Goal: Task Accomplishment & Management: Use online tool/utility

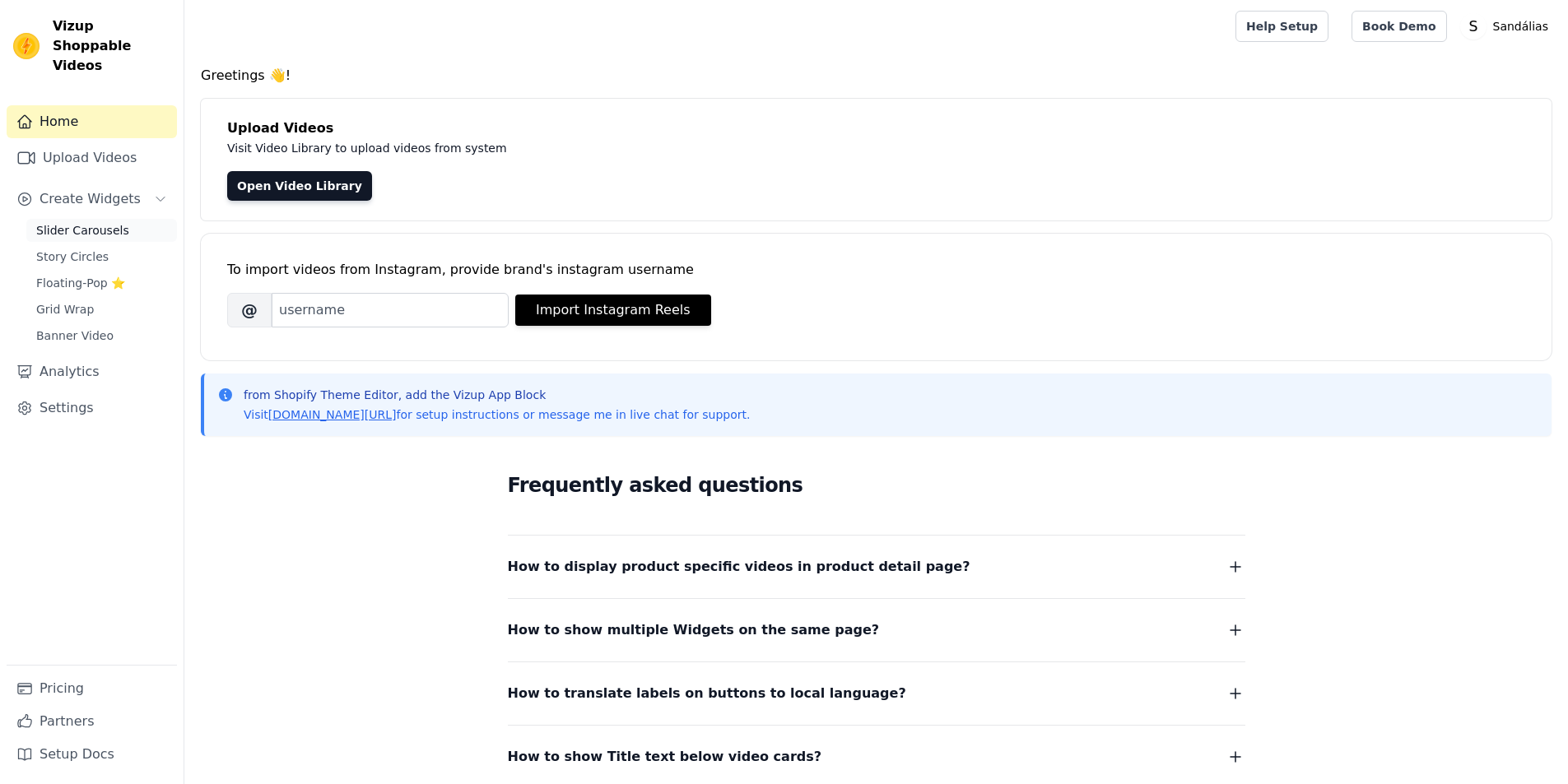
click at [105, 223] on span "Slider Carousels" at bounding box center [82, 230] width 93 height 17
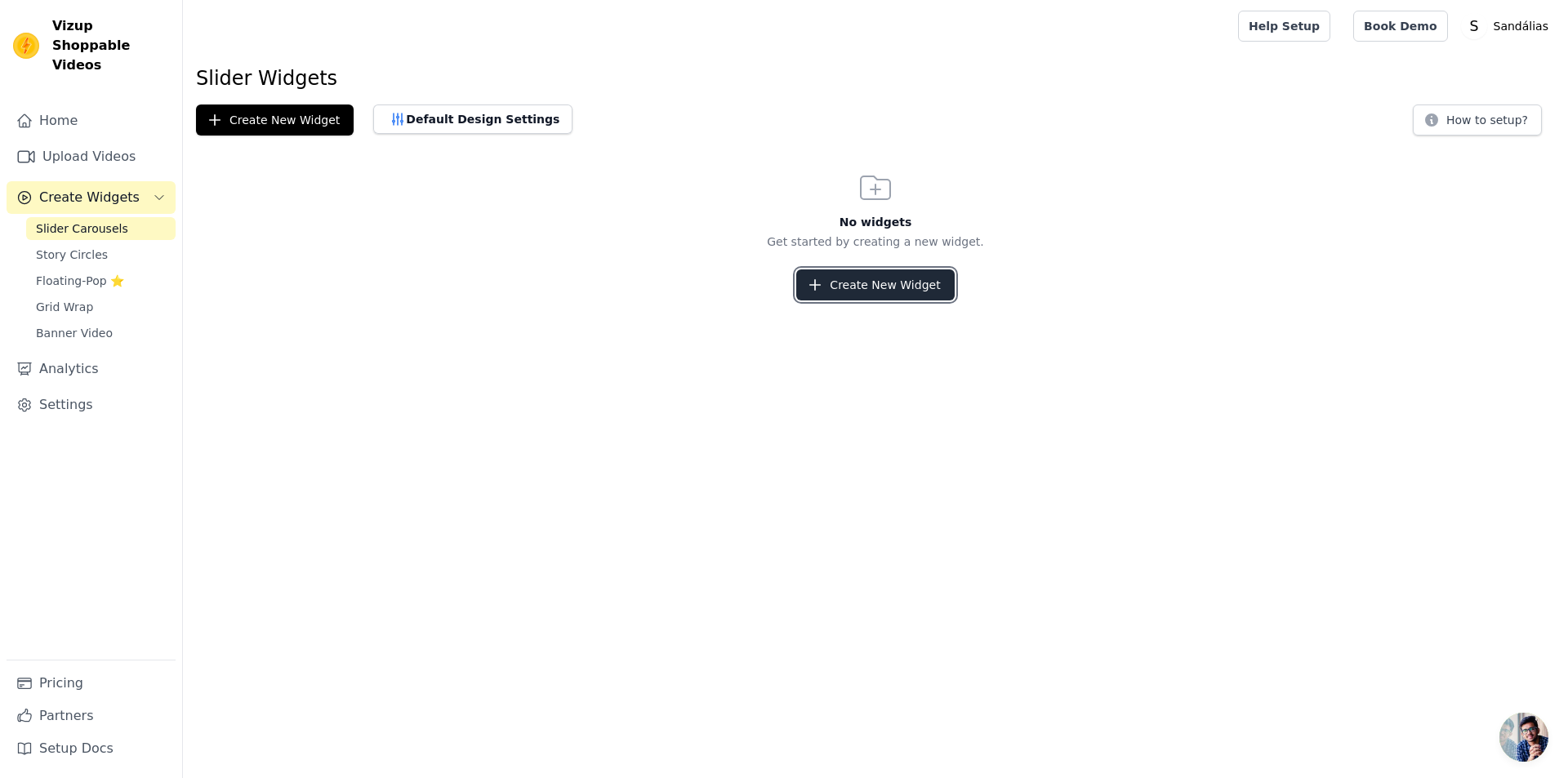
click at [891, 275] on button "Create New Widget" at bounding box center [875, 285] width 158 height 31
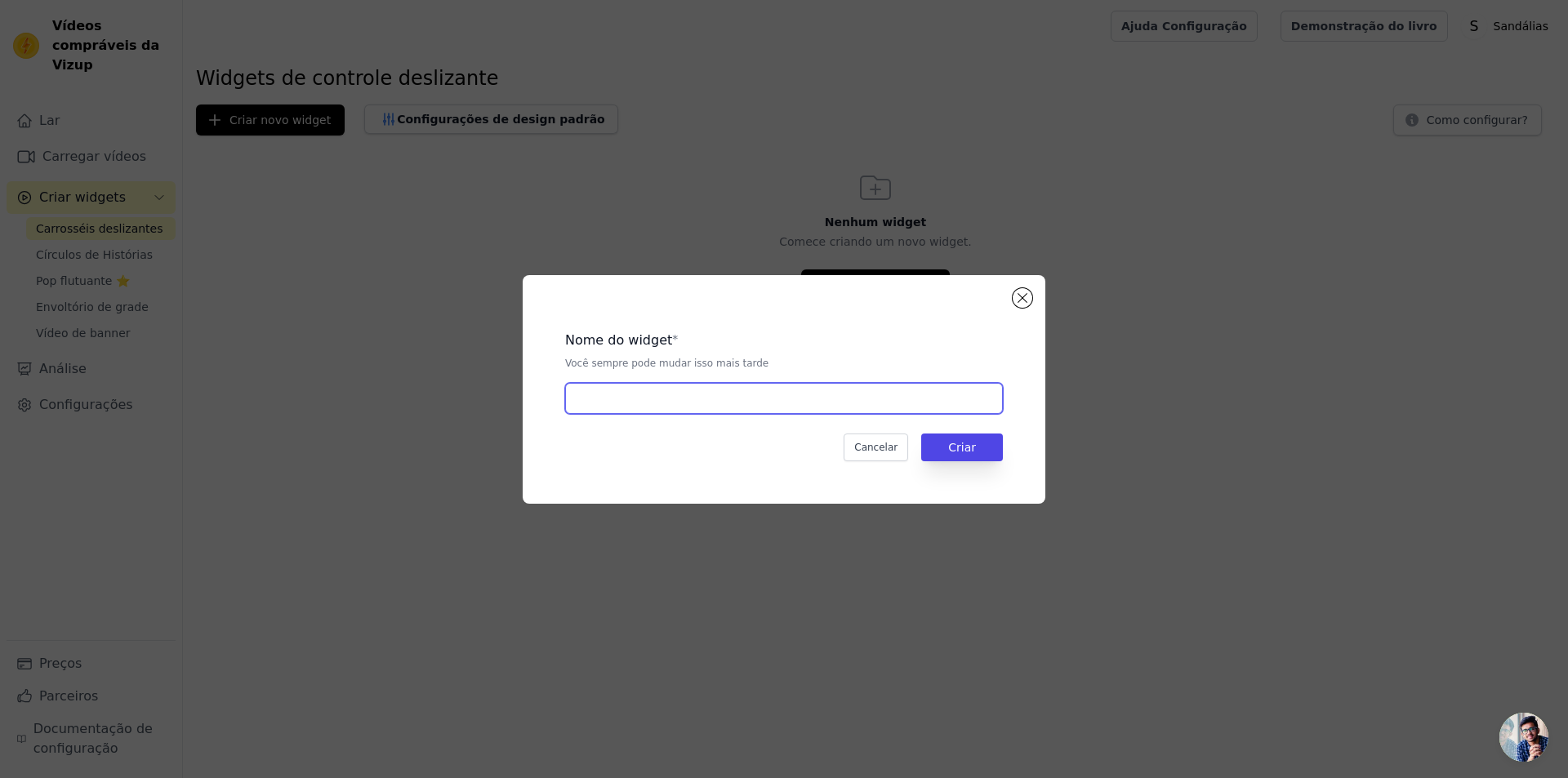
click at [740, 396] on input "text" at bounding box center [784, 398] width 438 height 31
type input "sandálias"
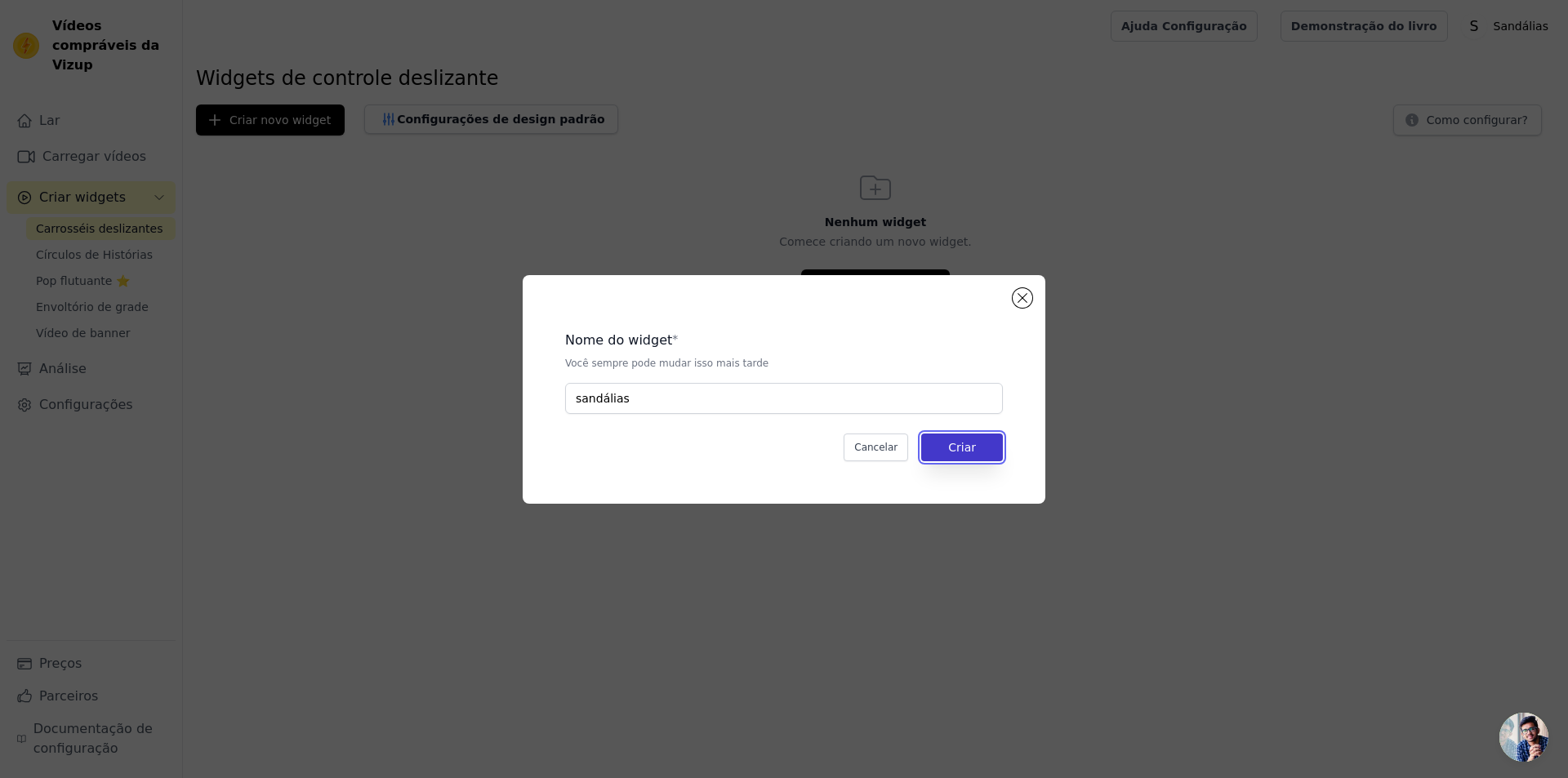
click at [964, 450] on font "Criar" at bounding box center [961, 447] width 28 height 13
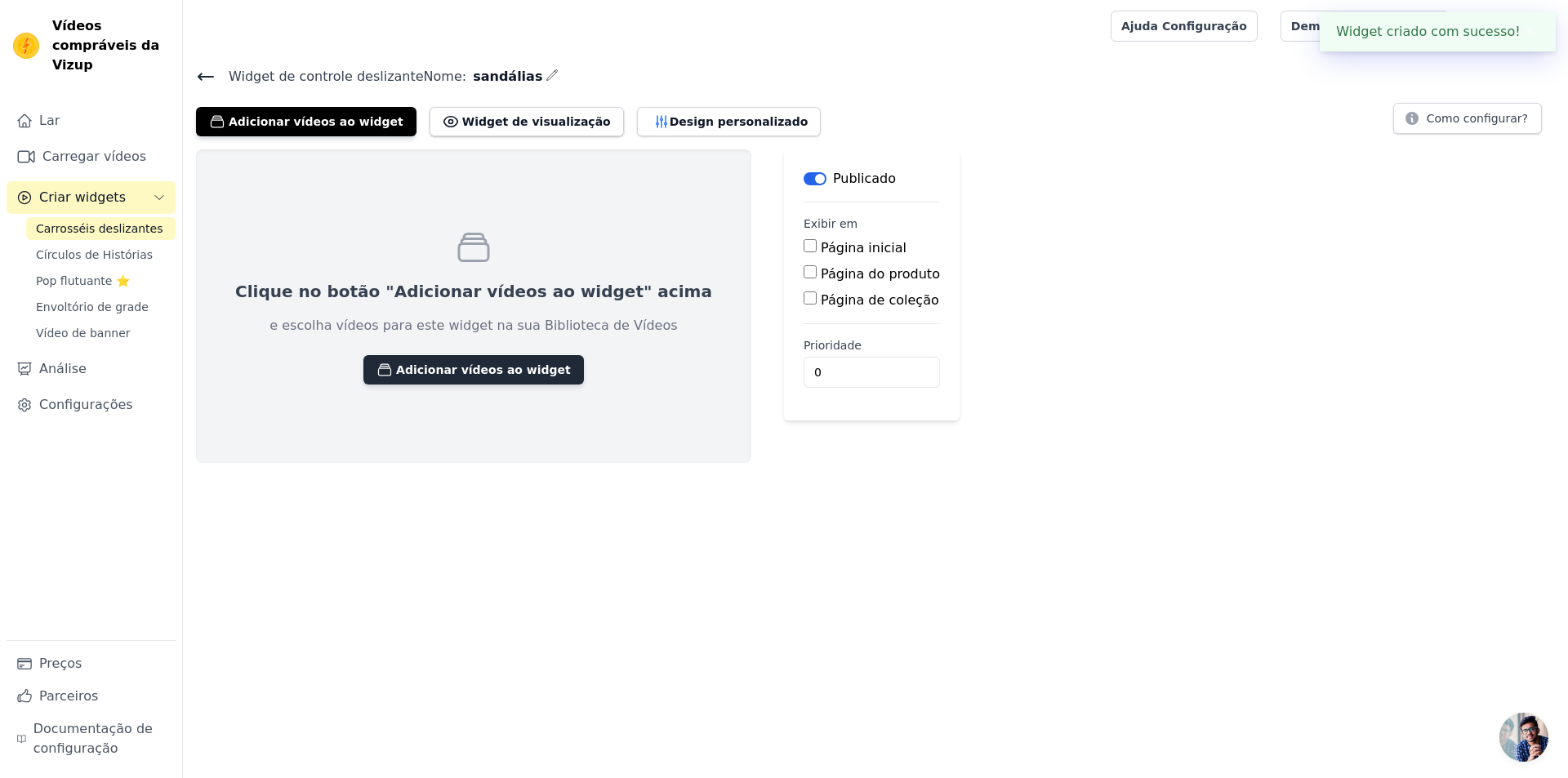
click at [406, 380] on button "Adicionar vídeos ao widget" at bounding box center [474, 370] width 221 height 29
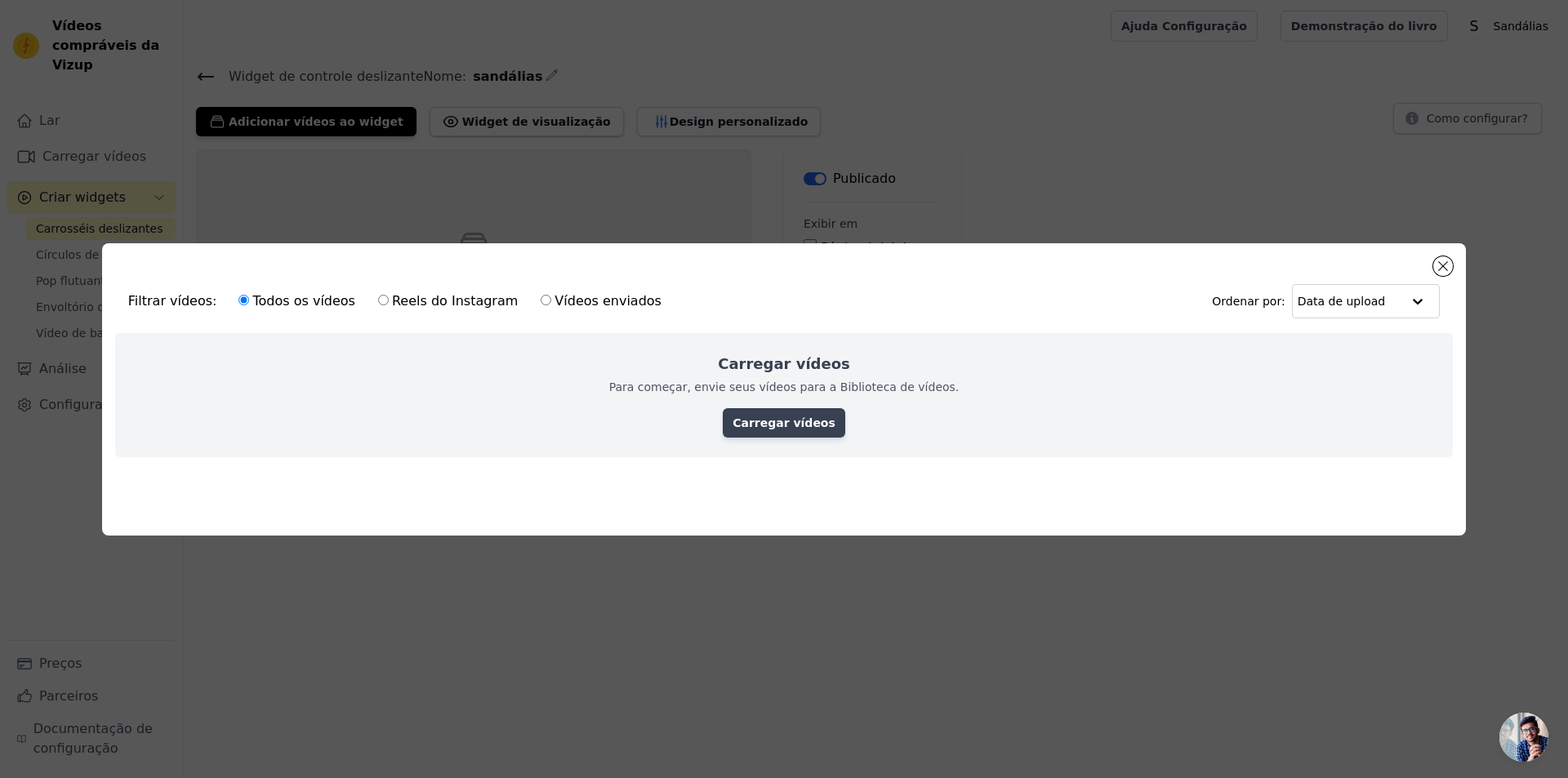
click at [816, 417] on font "Carregar vídeos" at bounding box center [784, 422] width 103 height 13
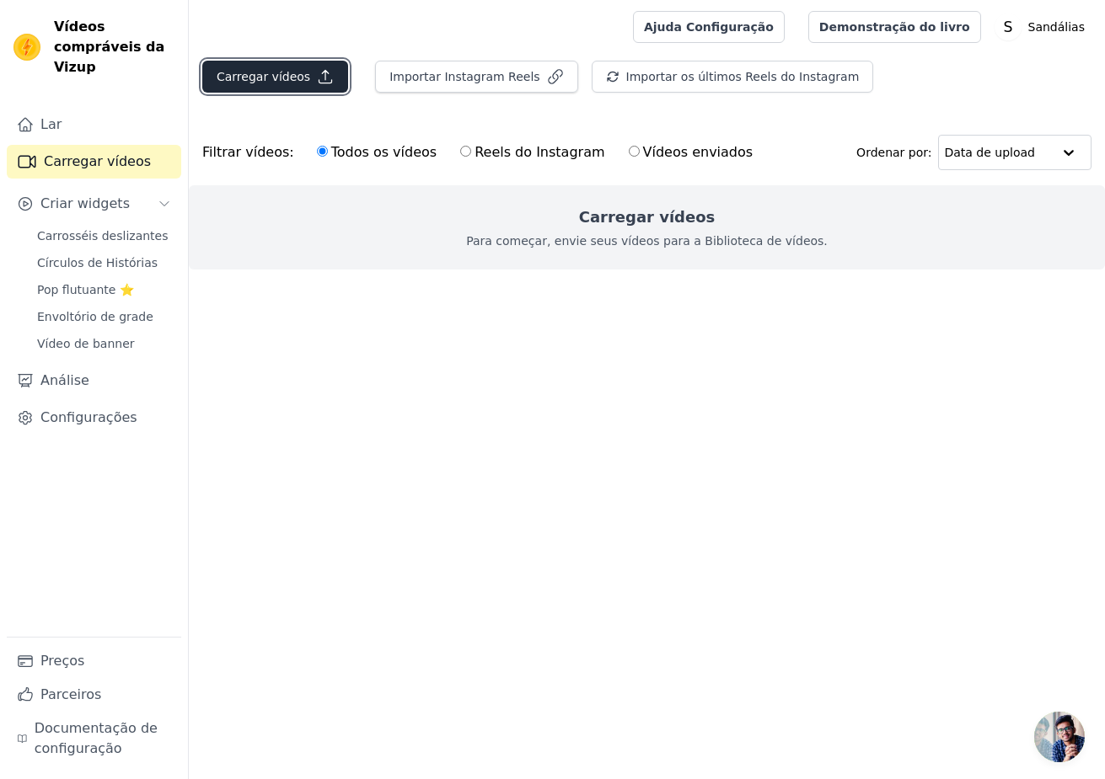
click at [246, 78] on font "Carregar vídeos" at bounding box center [264, 76] width 94 height 13
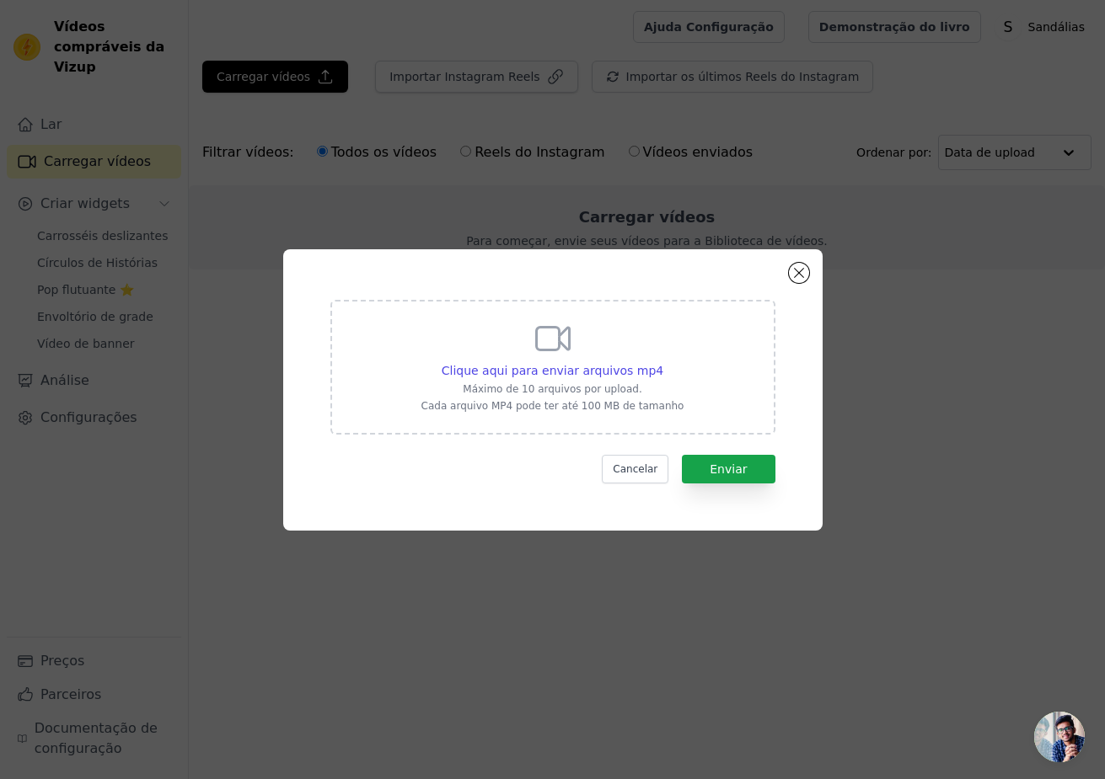
click at [565, 358] on icon at bounding box center [553, 339] width 40 height 40
click at [662, 362] on input "Clique aqui para enviar arquivos mp4 Máximo de 10 arquivos por upload. Cada arq…" at bounding box center [662, 362] width 1 height 1
type input "C:\fakepath\Não consigo mais esconder...Eu simplesmente estou apaixonado pelo I…"
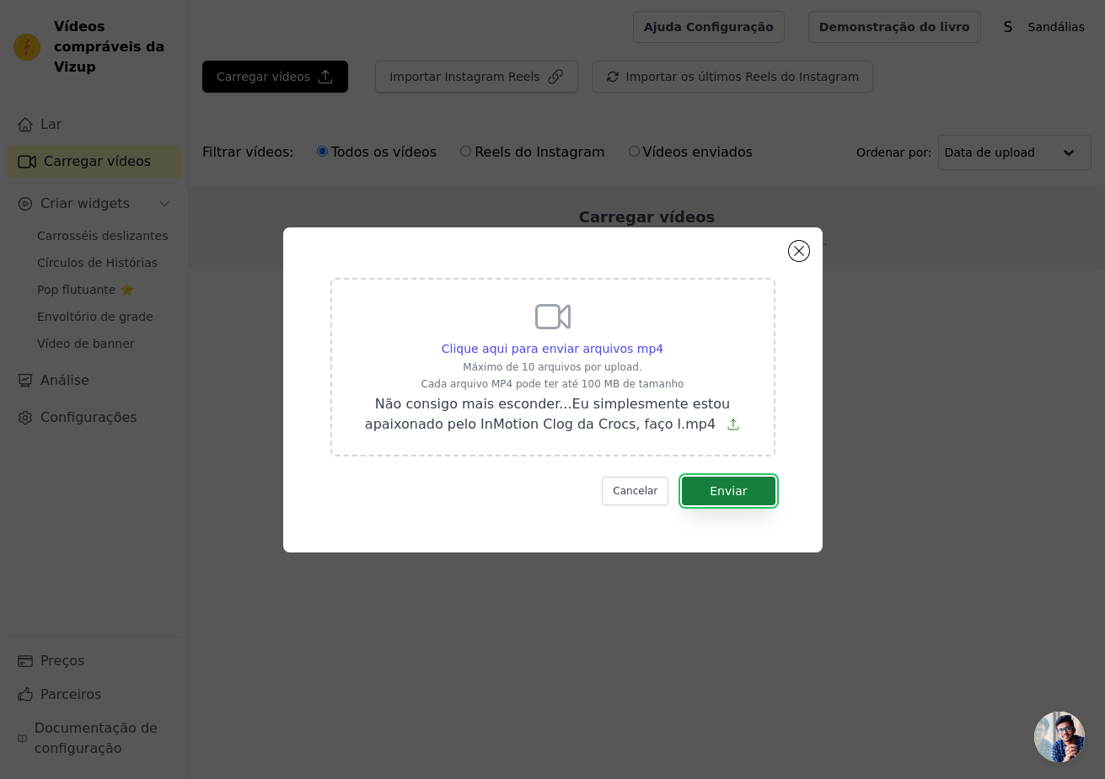
click at [723, 488] on font "Enviar" at bounding box center [728, 491] width 37 height 13
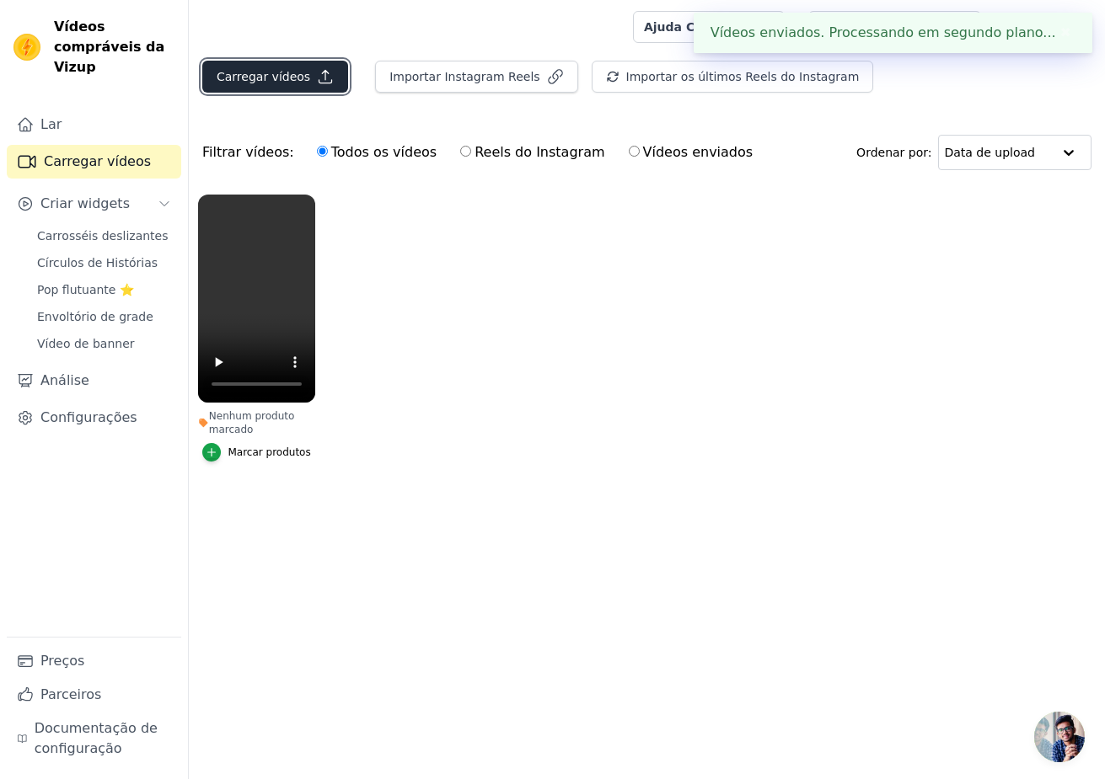
click at [273, 78] on font "Carregar vídeos" at bounding box center [264, 76] width 94 height 13
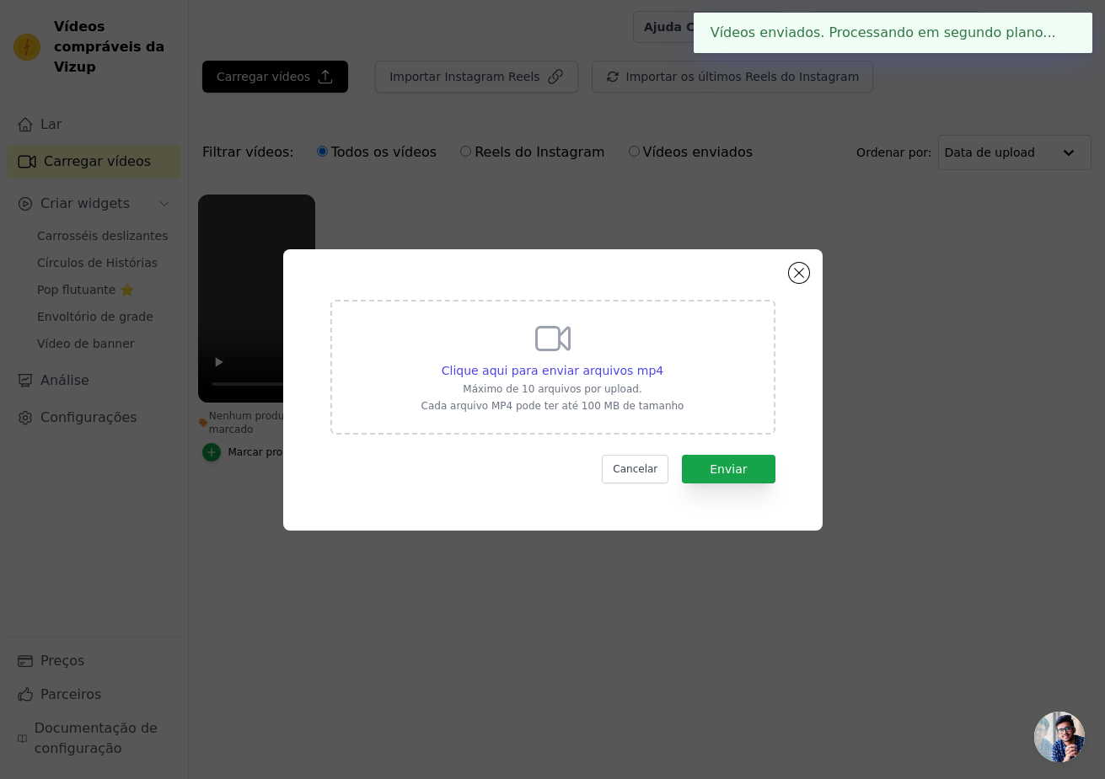
click at [595, 397] on div "Clique aqui para enviar arquivos mp4 Máximo de 10 arquivos por upload. Cada arq…" at bounding box center [552, 366] width 263 height 94
click at [662, 362] on input "Clique aqui para enviar arquivos mp4 Máximo de 10 arquivos por upload. Cada arq…" at bounding box center [662, 362] width 1 height 1
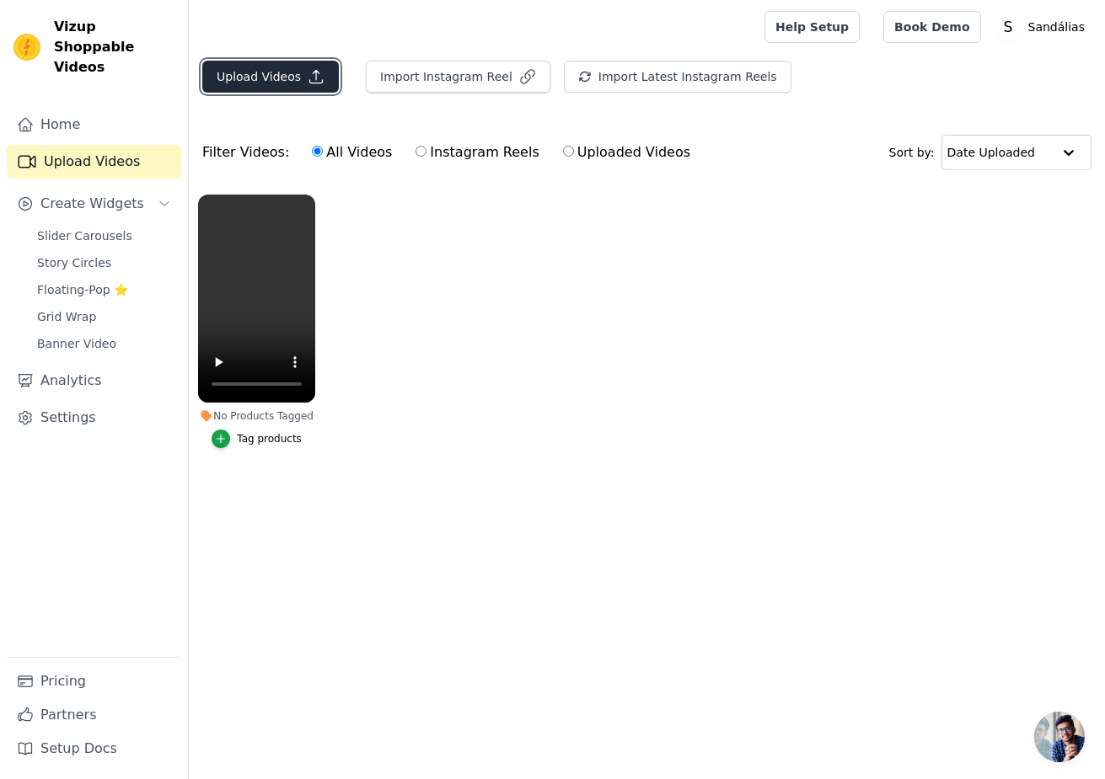
click at [281, 77] on button "Upload Videos" at bounding box center [270, 77] width 137 height 32
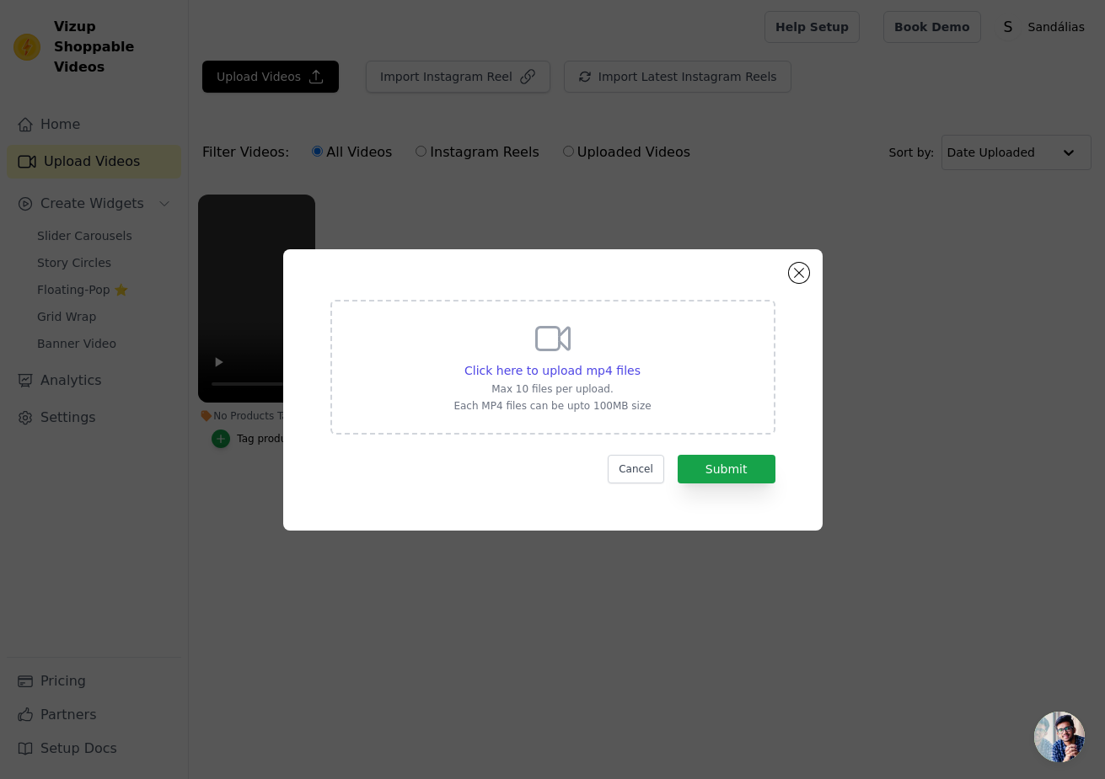
click at [666, 368] on div "Click here to upload mp4 files Max 10 files per upload. Each MP4 files can be u…" at bounding box center [552, 367] width 445 height 135
click at [640, 362] on input "Click here to upload mp4 files Max 10 files per upload. Each MP4 files can be u…" at bounding box center [640, 362] width 1 height 1
type input "C:\fakepath\O mínimo que toda mulher merece no dia dos namorados é um @crocsbra…"
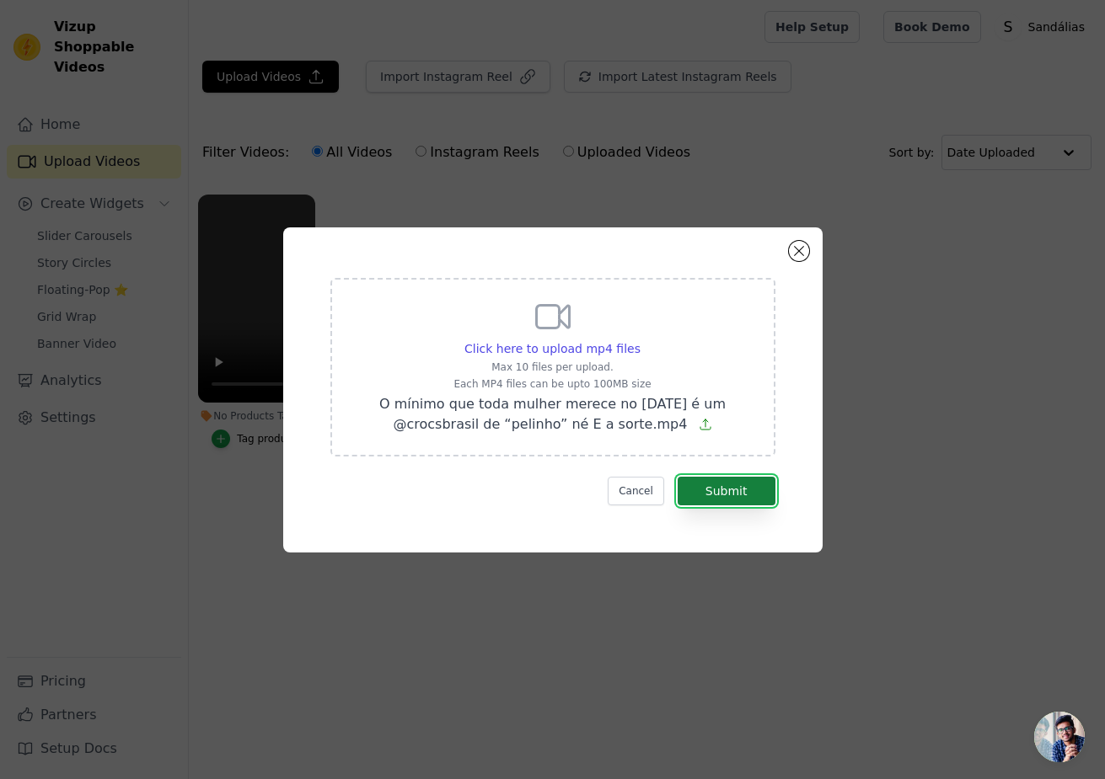
click at [720, 491] on button "Submit" at bounding box center [727, 491] width 98 height 29
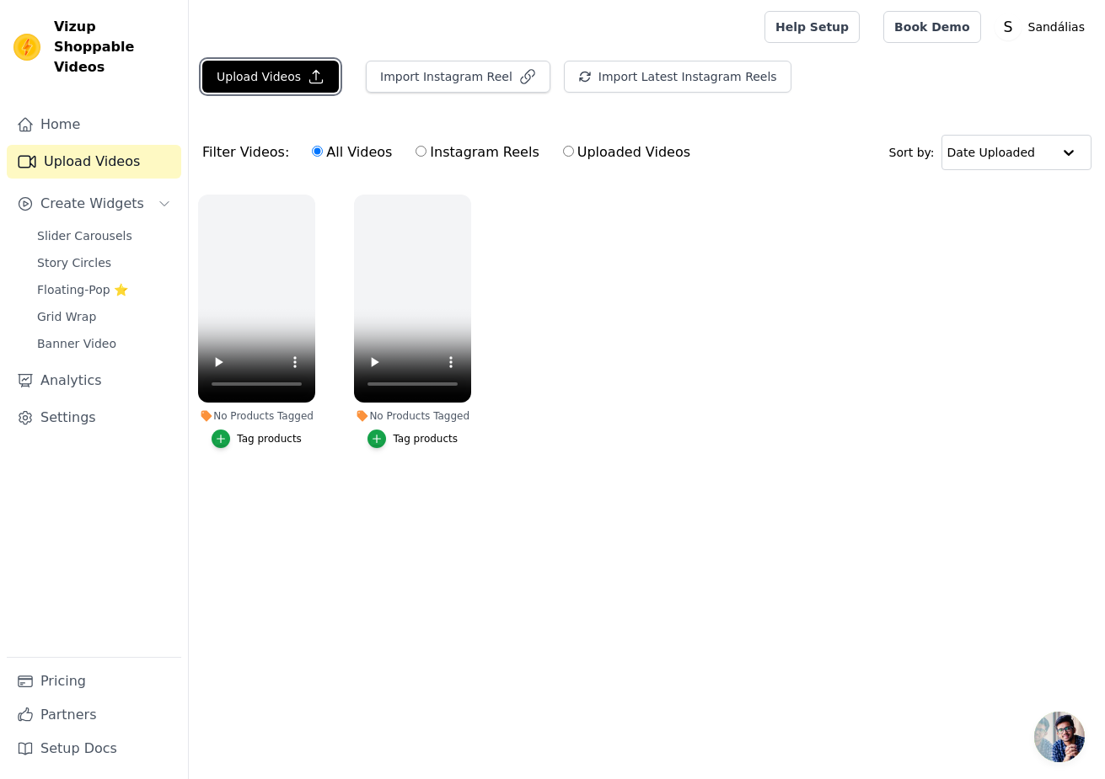
click at [256, 78] on button "Upload Videos" at bounding box center [270, 77] width 137 height 32
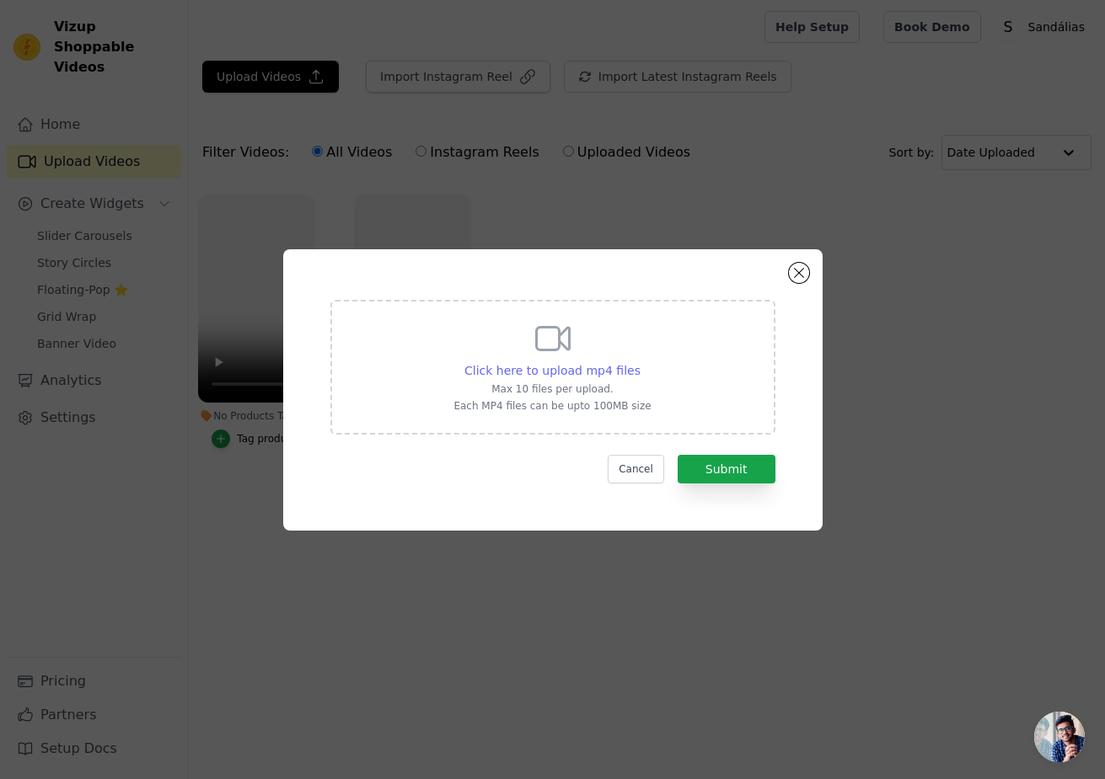
click at [602, 373] on span "Click here to upload mp4 files" at bounding box center [552, 370] width 176 height 13
click at [640, 362] on input "Click here to upload mp4 files Max 10 files per upload. Each MP4 files can be u…" at bounding box center [640, 362] width 1 height 1
type input "C:\fakepath\para terminar o final de semana, um look básico nada básico com @cr…"
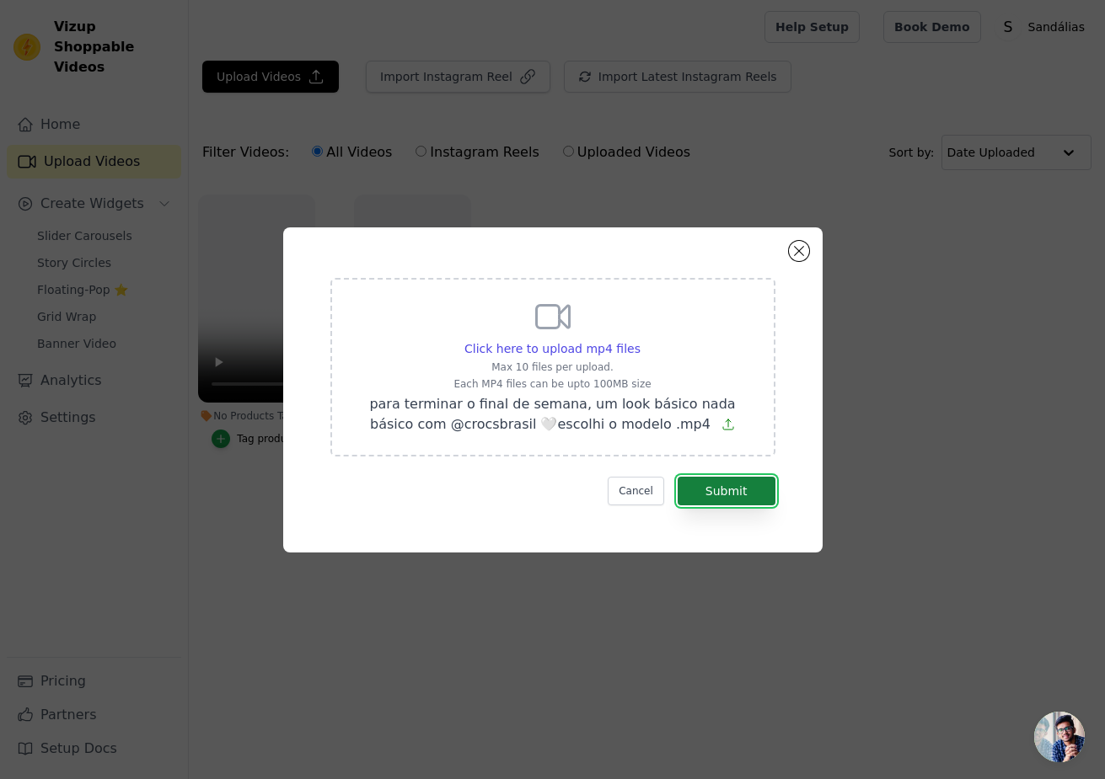
click at [737, 491] on button "Submit" at bounding box center [727, 491] width 98 height 29
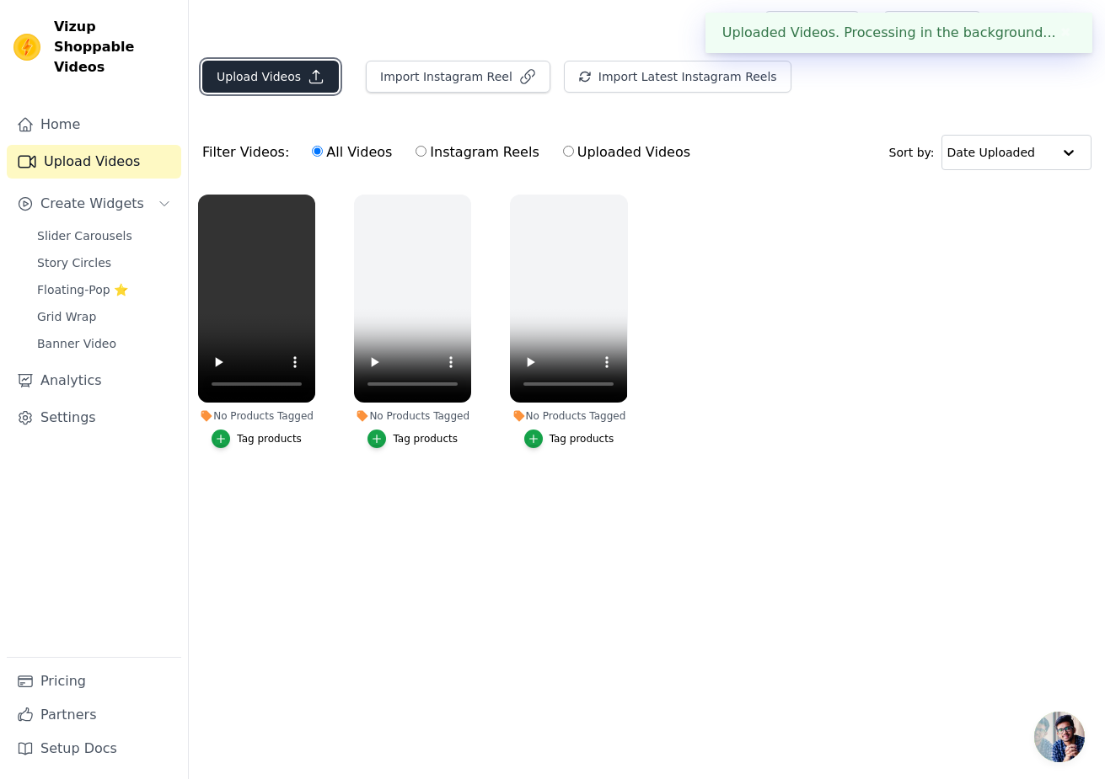
click at [285, 90] on button "Upload Videos" at bounding box center [270, 77] width 137 height 32
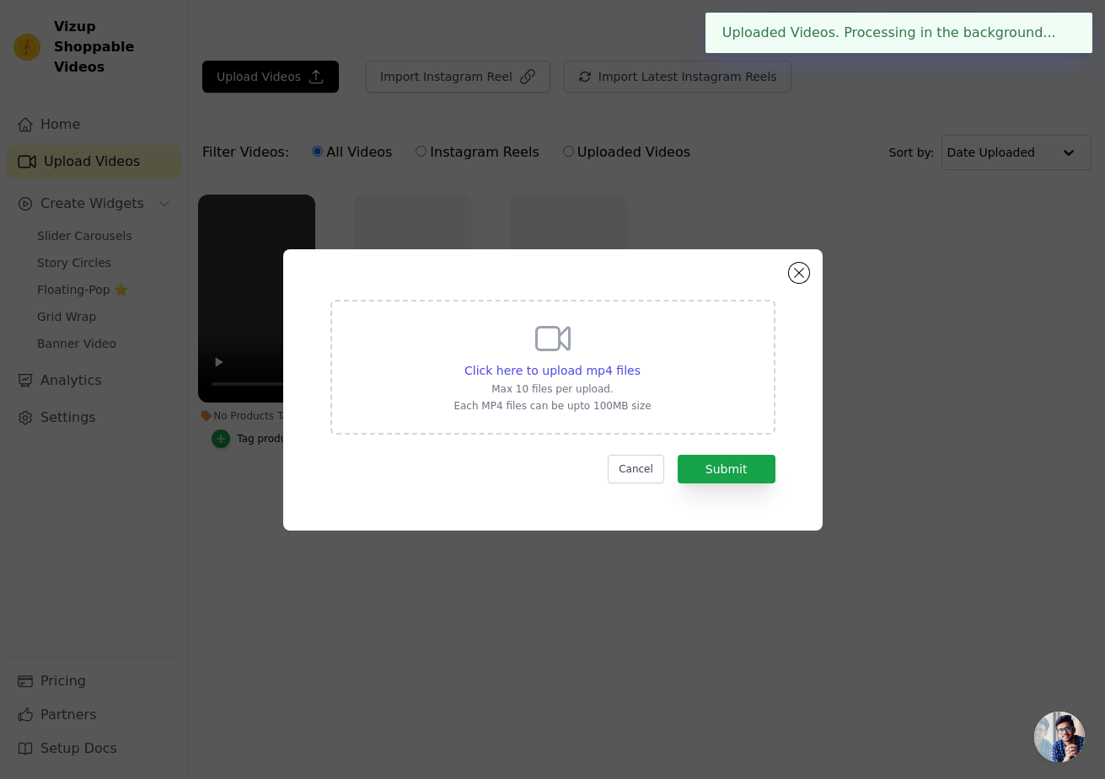
click at [639, 383] on p "Max 10 files per upload." at bounding box center [551, 389] width 197 height 13
click at [640, 362] on input "Click here to upload mp4 files Max 10 files per upload. Each MP4 files can be u…" at bounding box center [640, 362] width 1 height 1
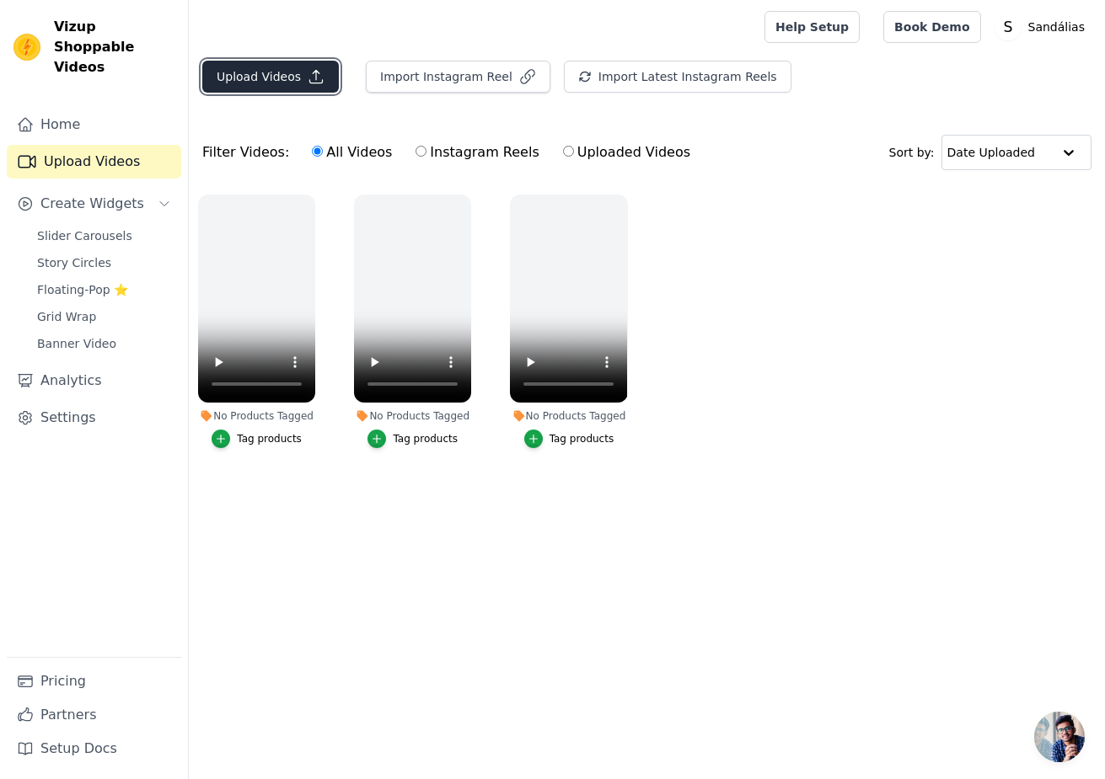
click at [243, 77] on button "Upload Videos" at bounding box center [270, 77] width 137 height 32
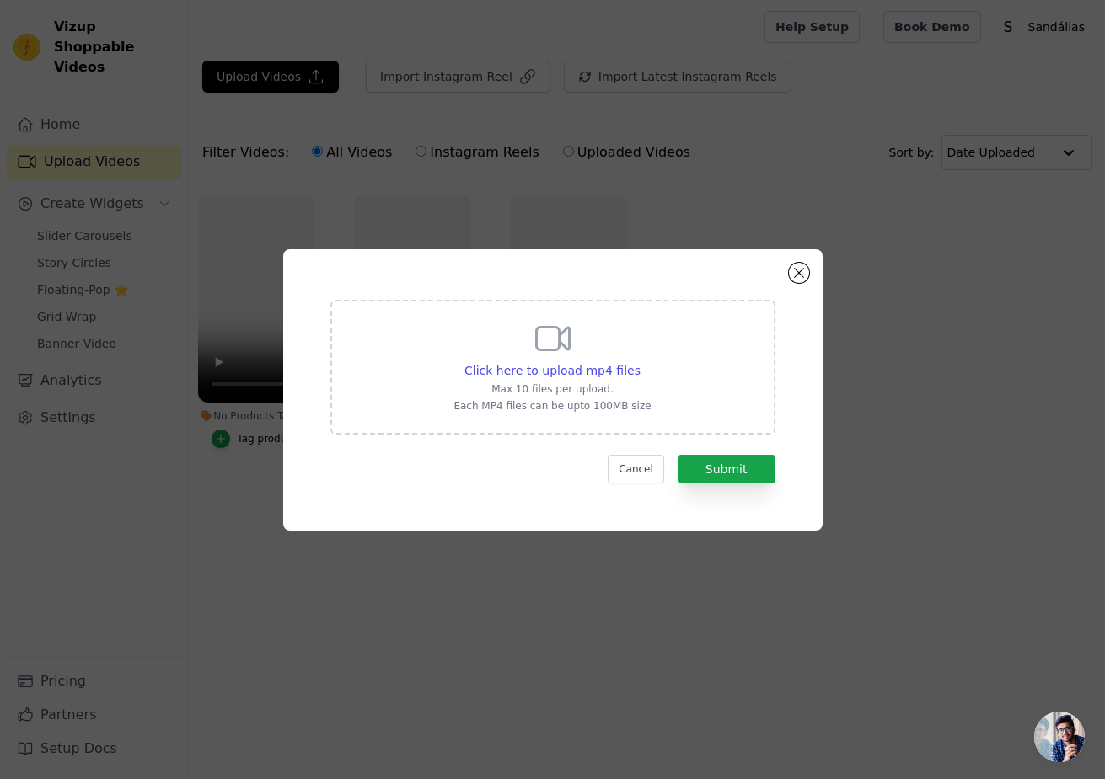
click at [647, 368] on div "Click here to upload mp4 files Max 10 files per upload. Each MP4 files can be u…" at bounding box center [552, 367] width 445 height 135
click at [640, 362] on input "Click here to upload mp4 files Max 10 files per upload. Each MP4 files can be u…" at bounding box center [640, 362] width 1 height 1
type input "C:\fakepath\🚨 Alerta de cores novas de Classic Clog para a sua coleção 🚨.mp4"
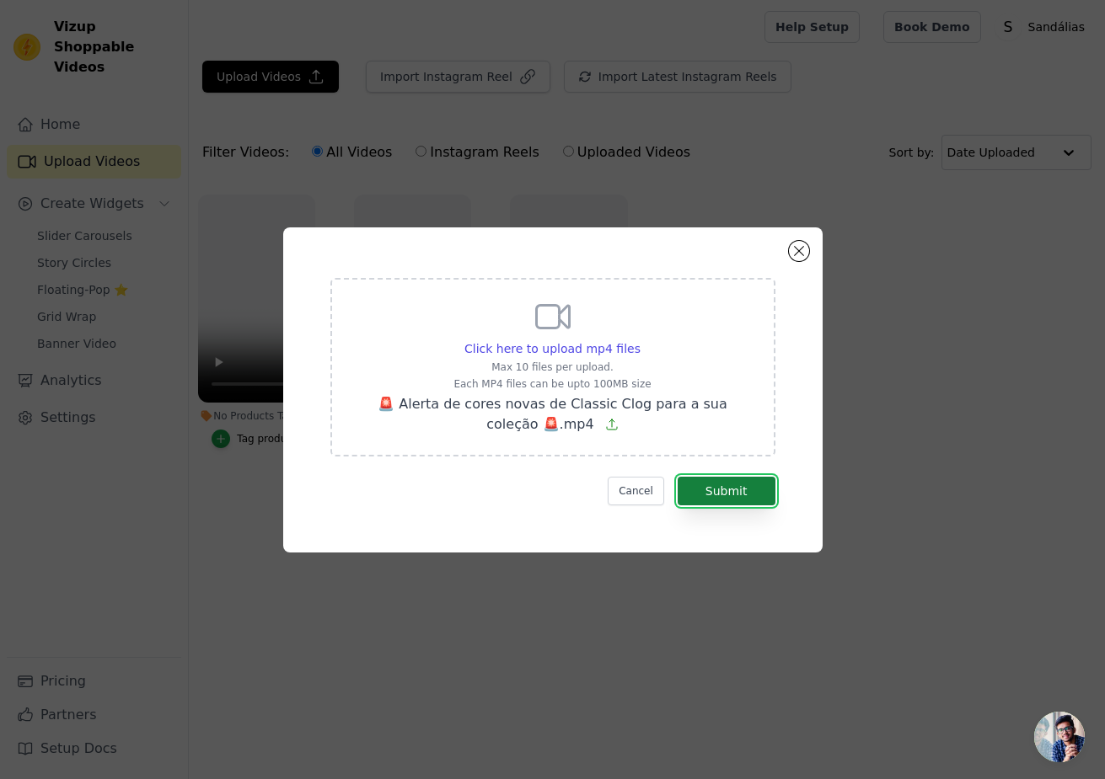
click at [735, 488] on button "Submit" at bounding box center [727, 491] width 98 height 29
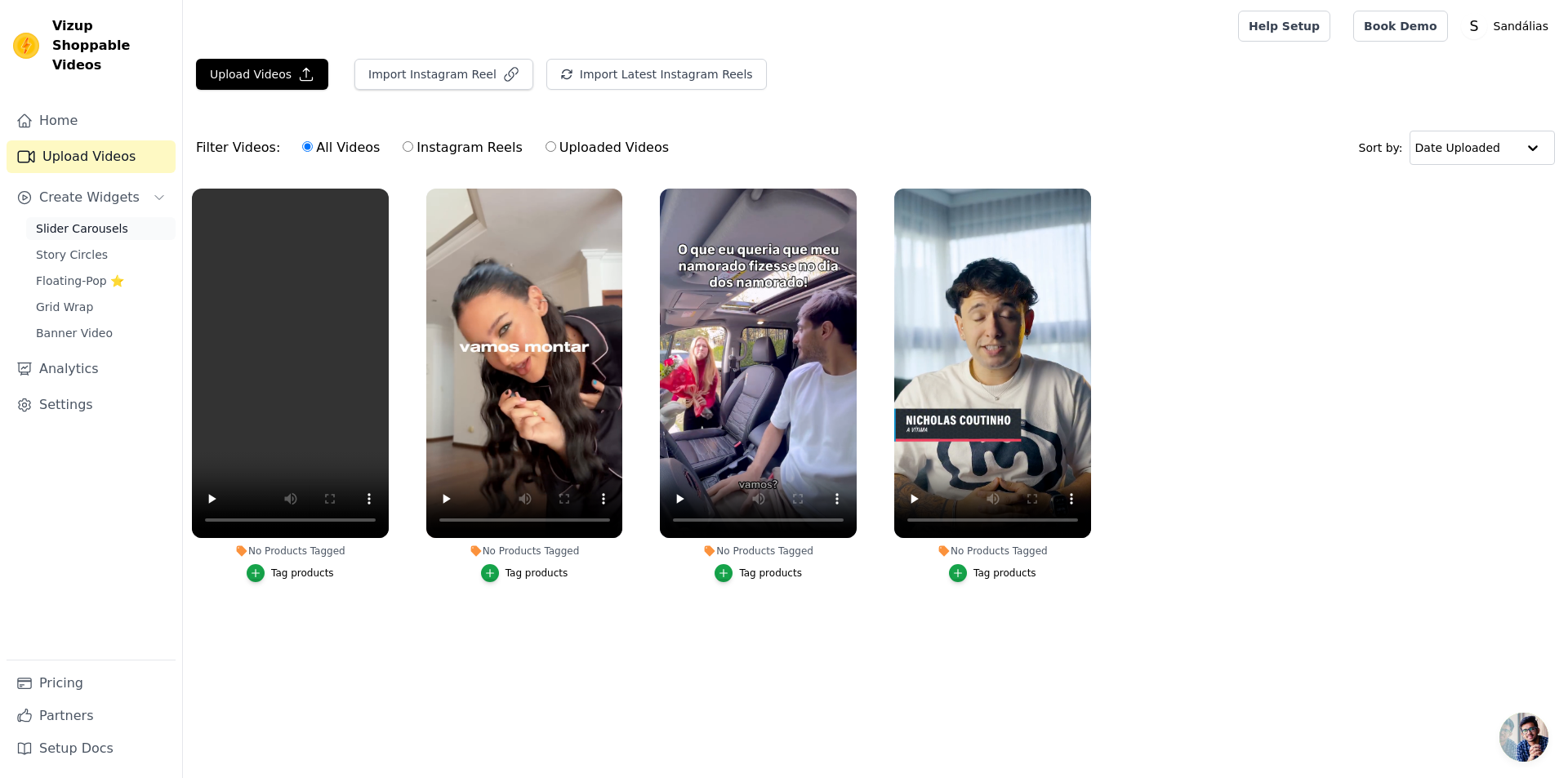
click at [94, 221] on span "Slider Carousels" at bounding box center [81, 229] width 92 height 16
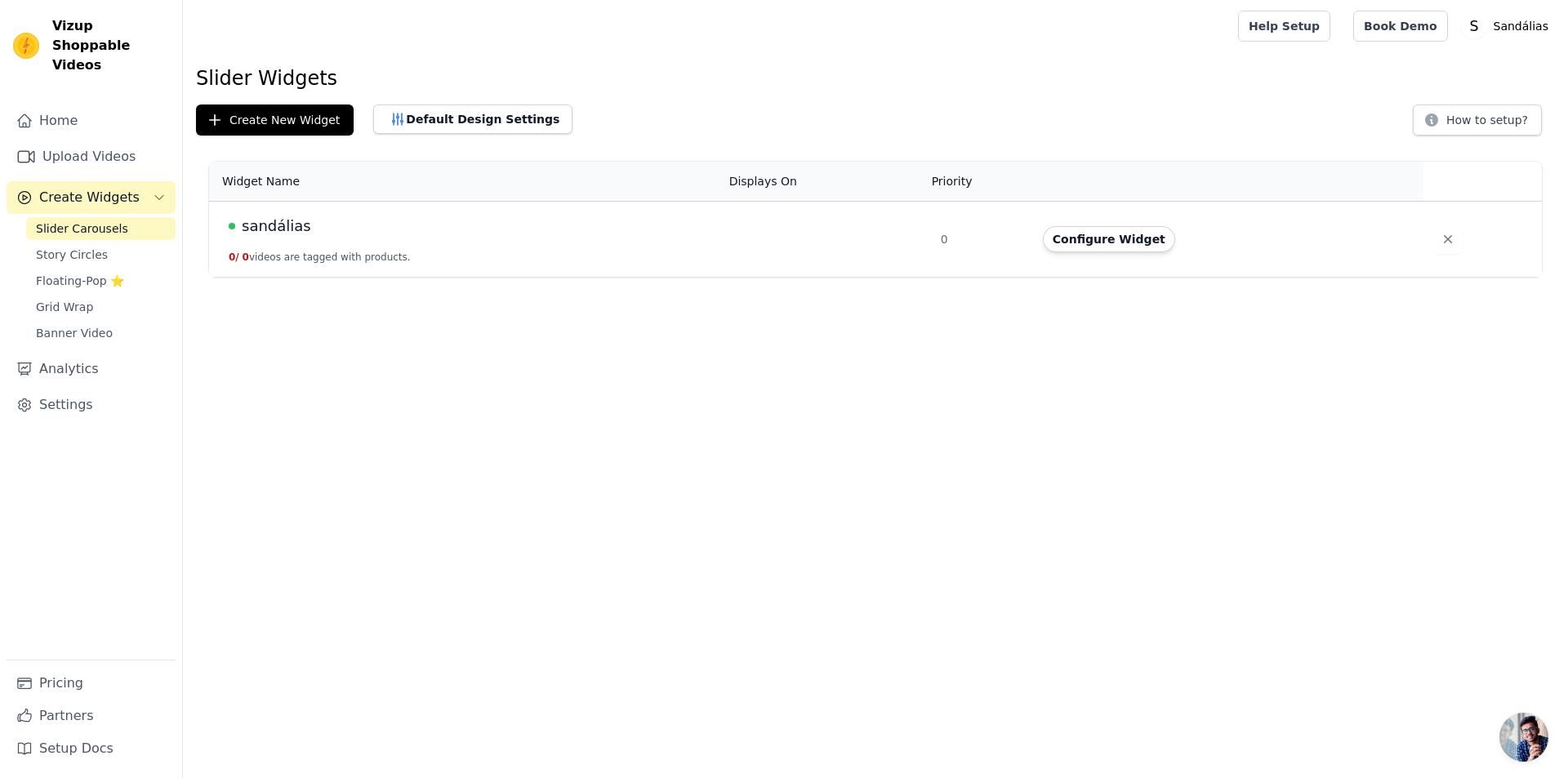
click at [351, 252] on button "0 / 0 videos are tagged with products." at bounding box center [320, 257] width 182 height 13
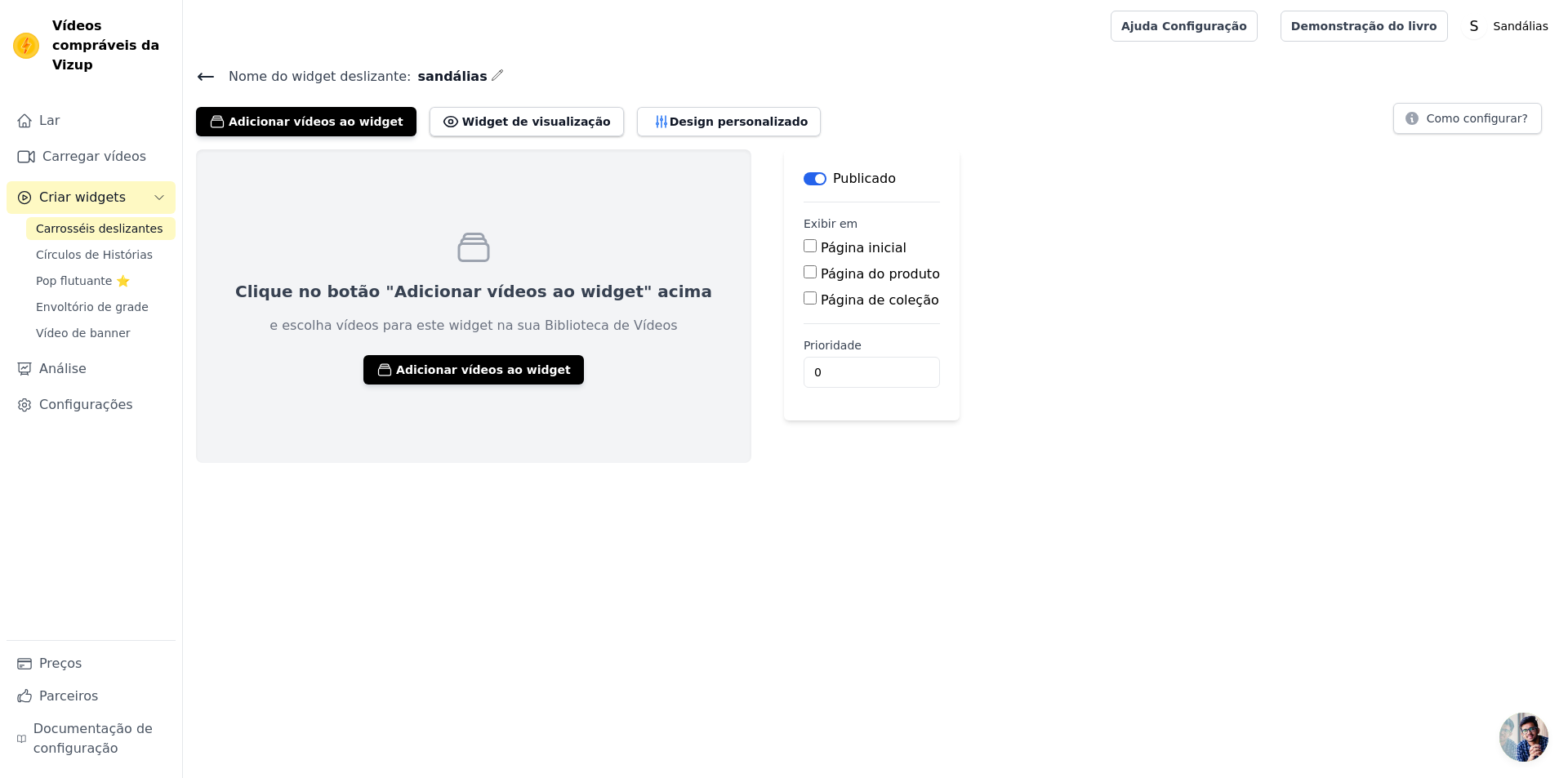
click at [803, 273] on input "Página do produto" at bounding box center [809, 271] width 13 height 13
checkbox input "true"
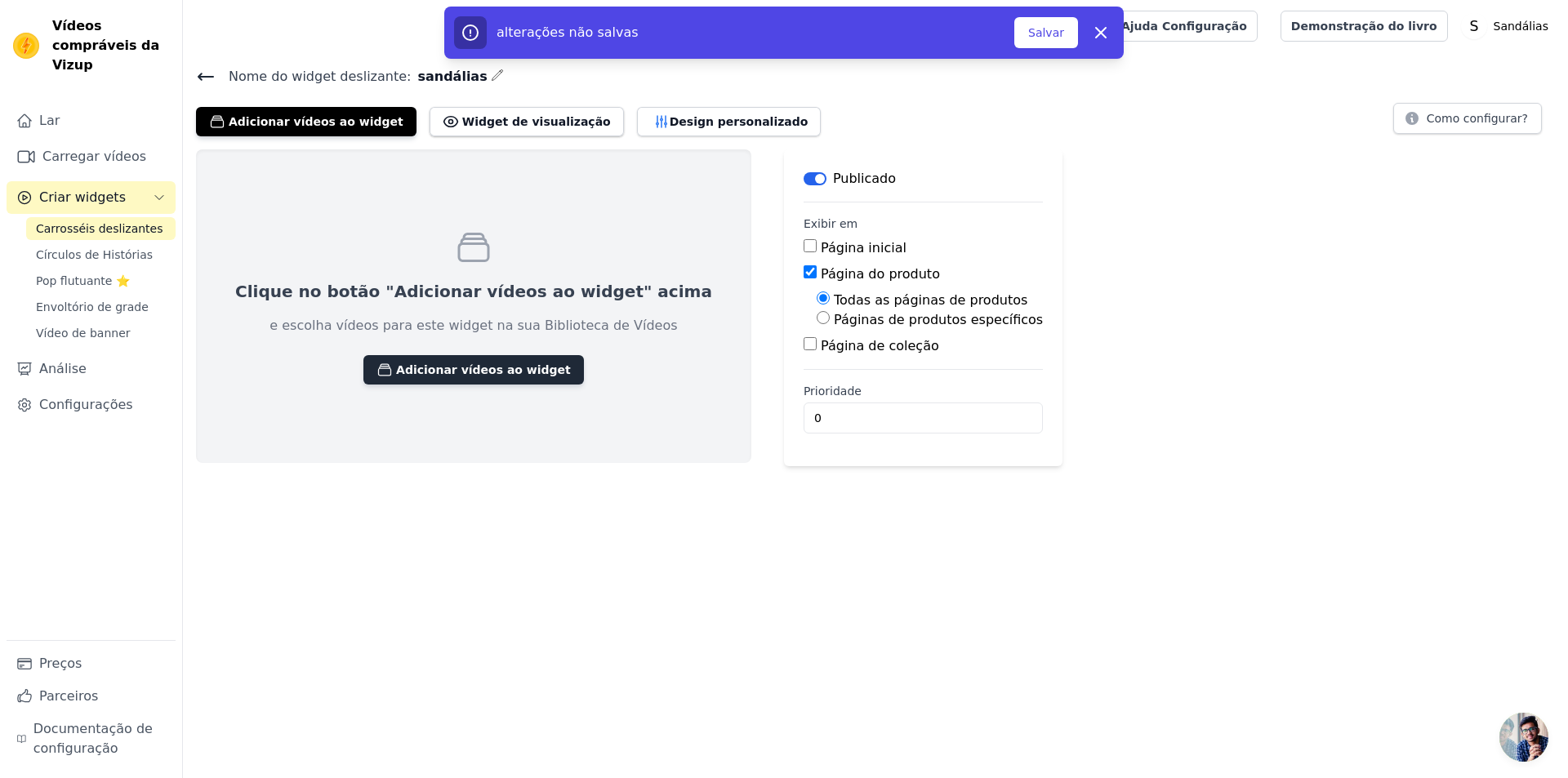
click at [464, 371] on font "Adicionar vídeos ao widget" at bounding box center [484, 369] width 174 height 13
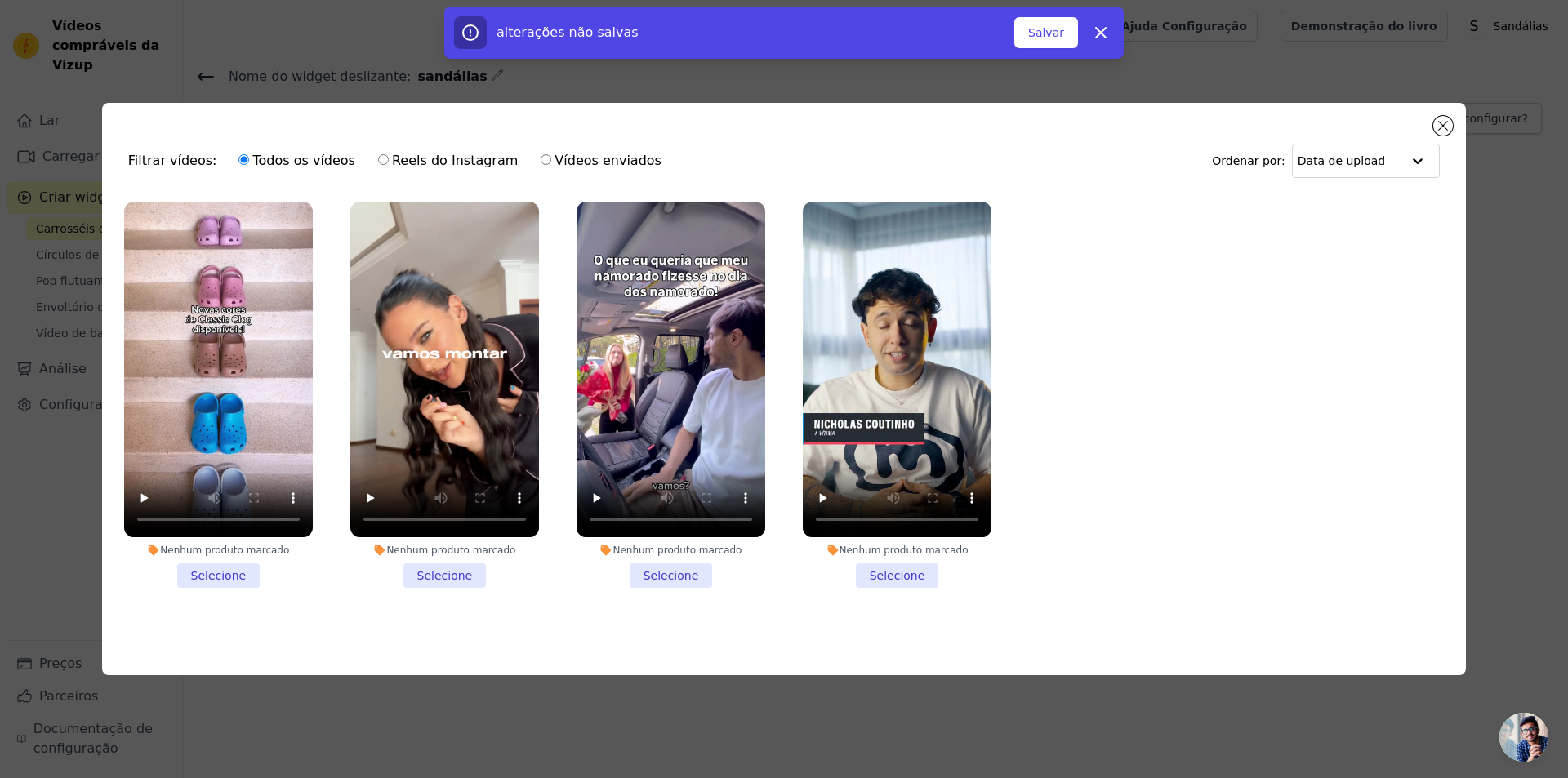
click at [894, 563] on li "Nenhum produto marcado Selecione" at bounding box center [896, 394] width 189 height 387
click at [0, 0] on input "Nenhum produto marcado Selecione" at bounding box center [0, 0] width 0 height 0
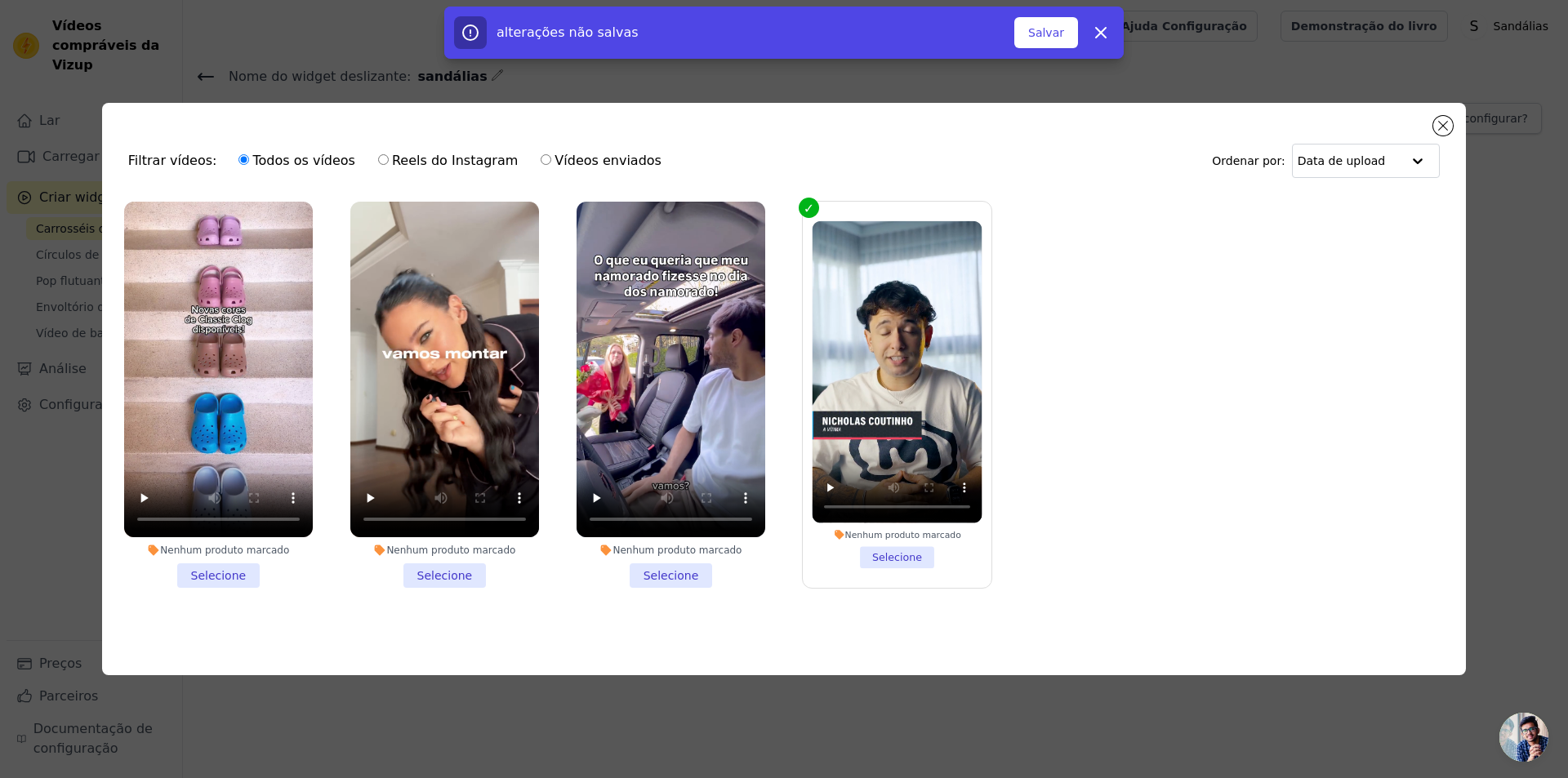
click at [439, 571] on li "Nenhum produto marcado Selecione" at bounding box center [445, 394] width 189 height 387
click at [0, 0] on input "Nenhum produto marcado Selecione" at bounding box center [0, 0] width 0 height 0
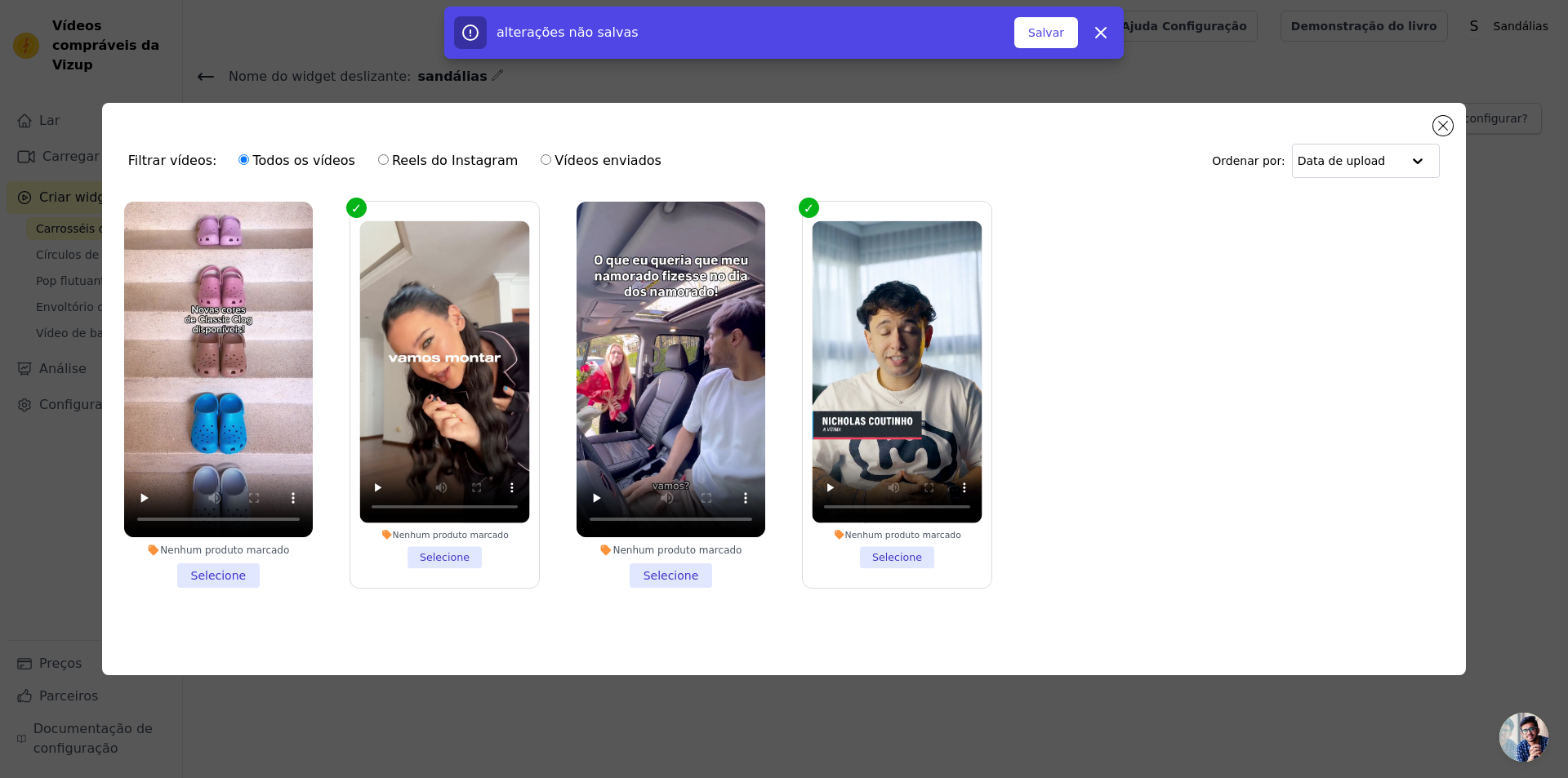
click at [678, 573] on li "Nenhum produto marcado Selecione" at bounding box center [671, 394] width 189 height 387
click at [0, 0] on input "Nenhum produto marcado Selecione" at bounding box center [0, 0] width 0 height 0
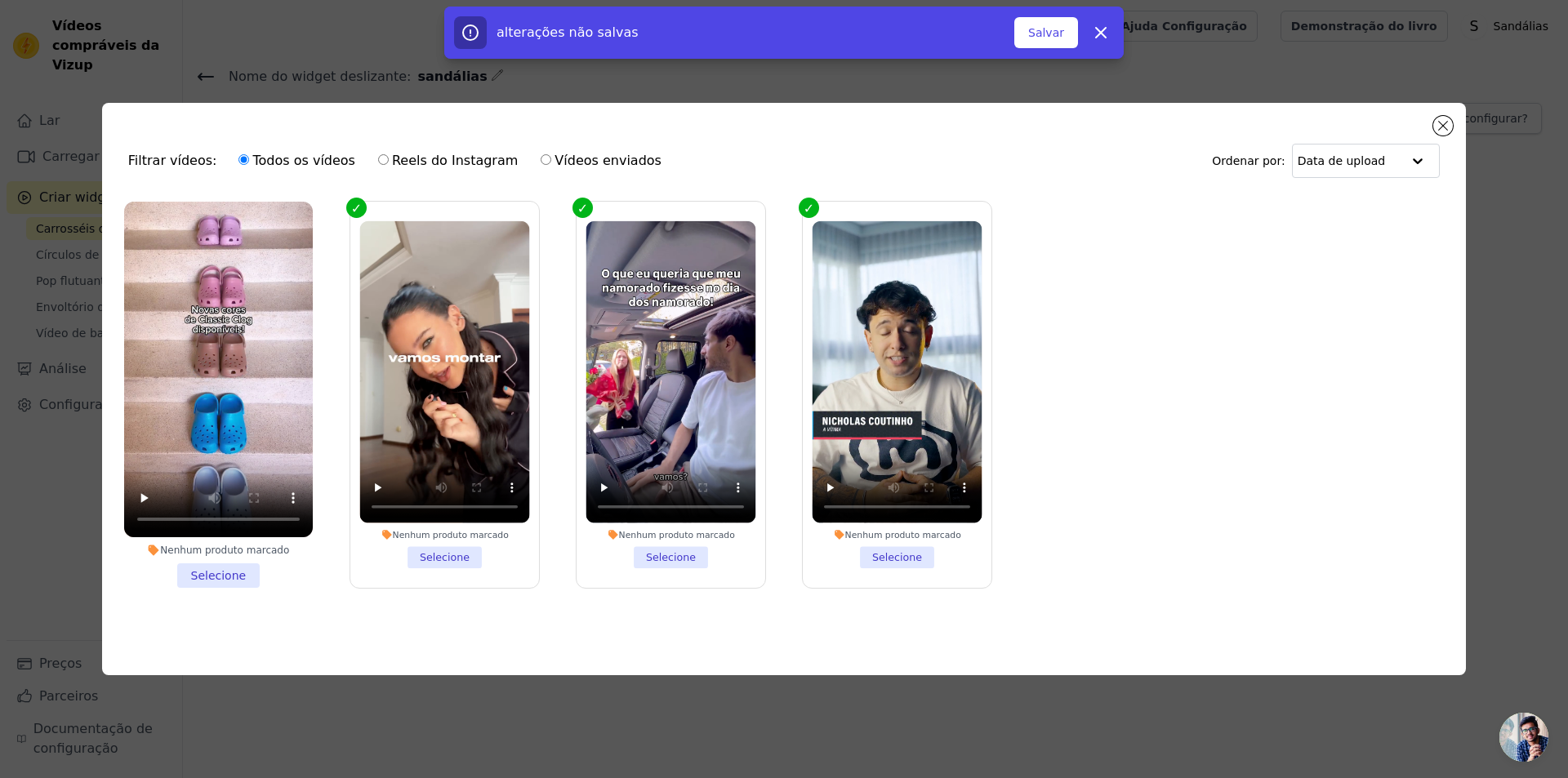
click at [220, 569] on li "Nenhum produto marcado Selecione" at bounding box center [218, 394] width 189 height 387
click at [0, 0] on input "Nenhum produto marcado Selecione" at bounding box center [0, 0] width 0 height 0
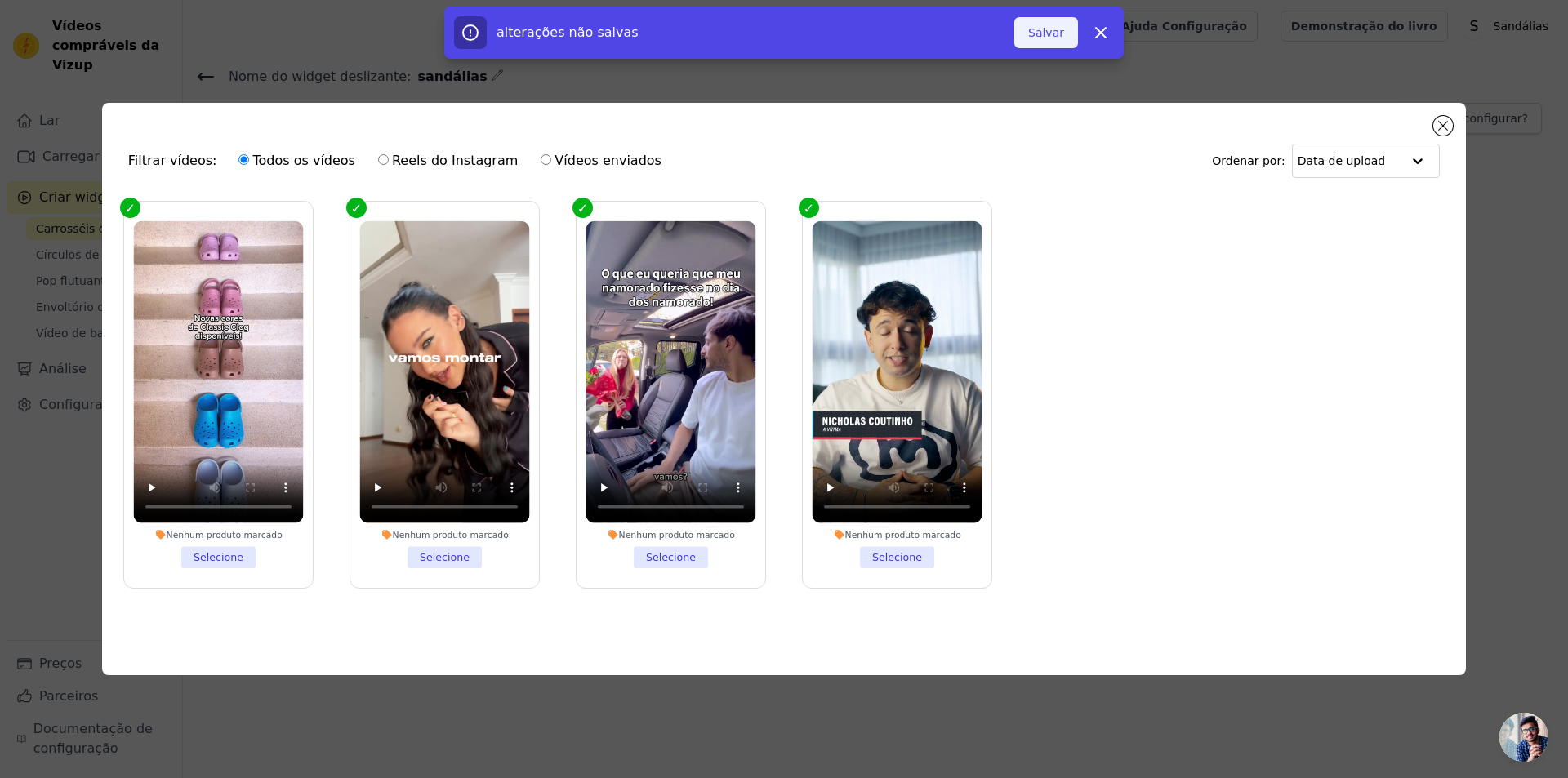
click at [1038, 30] on font "Salvar" at bounding box center [1046, 32] width 36 height 13
click at [1025, 32] on font "Adicionar ao widget" at bounding box center [1007, 32] width 113 height 13
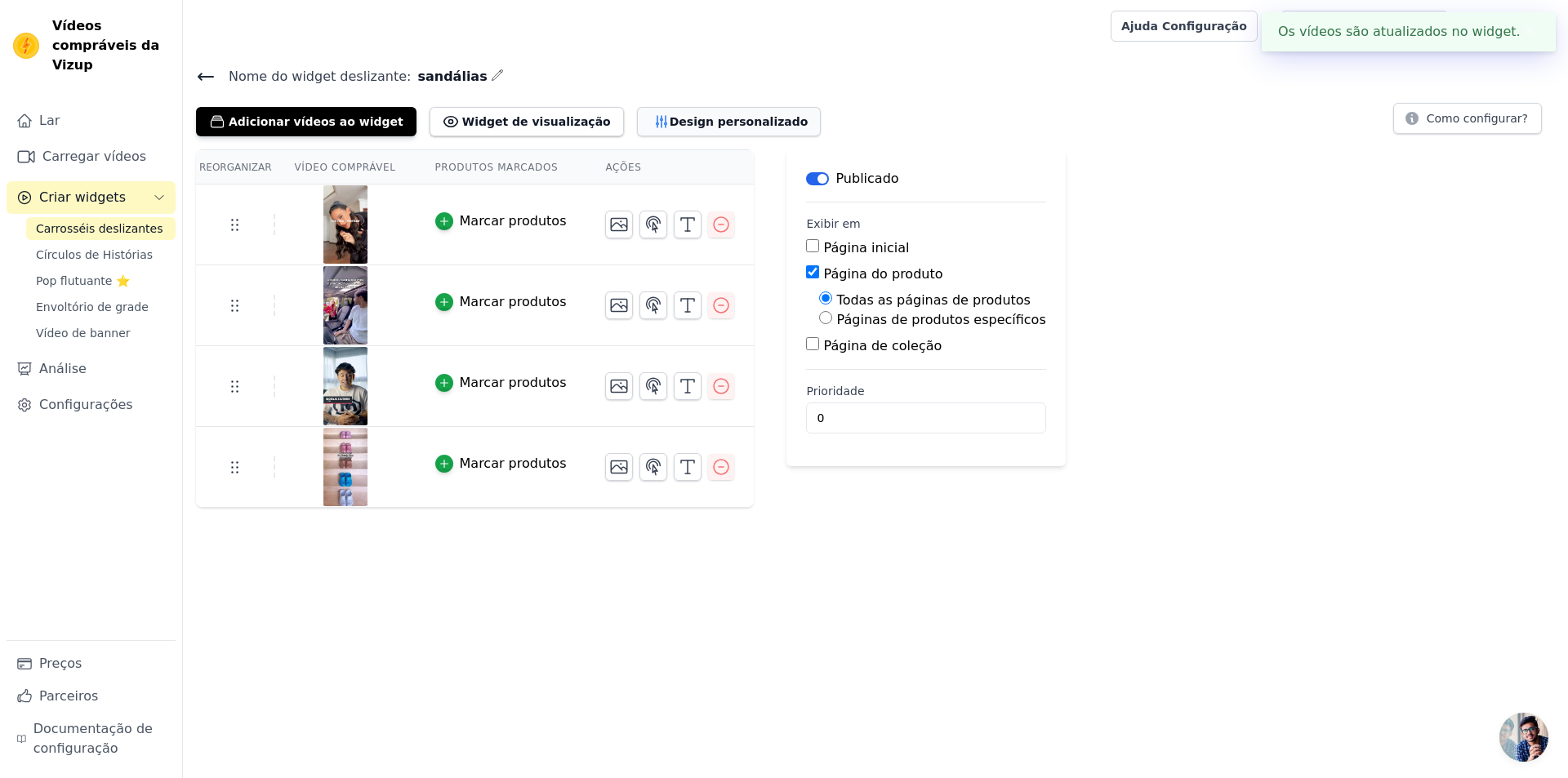
click at [670, 115] on font "Design personalizado" at bounding box center [738, 121] width 139 height 13
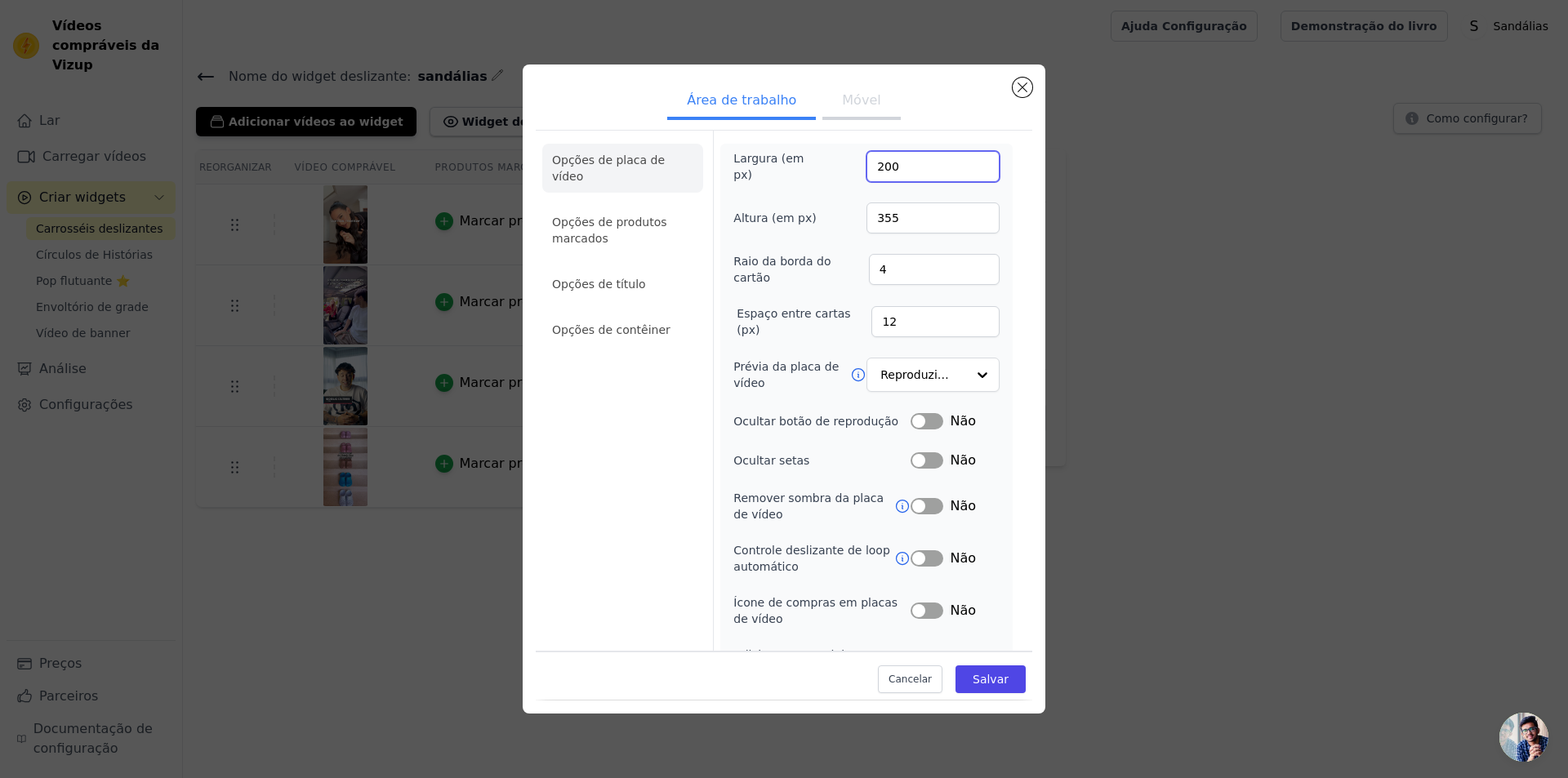
drag, startPoint x: 904, startPoint y: 168, endPoint x: 770, endPoint y: 169, distance: 134.0
click at [770, 169] on div "Largura (em px) 200" at bounding box center [866, 167] width 267 height 33
type input "120"
drag, startPoint x: 766, startPoint y: 197, endPoint x: 742, endPoint y: 199, distance: 24.1
click at [742, 195] on div "Largura (em px) 120 Altura (em px) 355 Raio da borda do cartão 4 Espaço entre c…" at bounding box center [866, 415] width 267 height 529
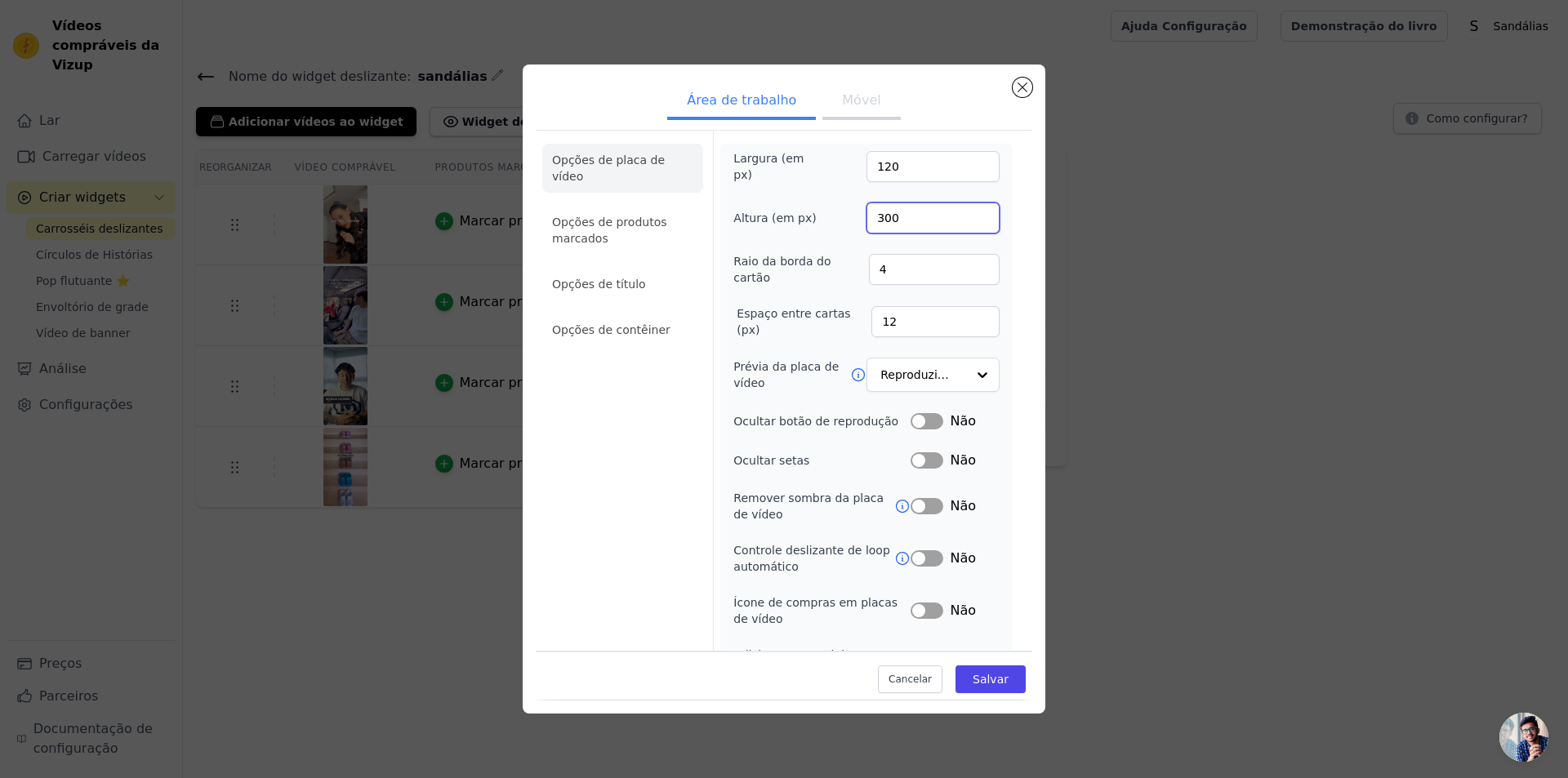
type input "300"
click at [824, 106] on button "Móvel" at bounding box center [862, 102] width 78 height 36
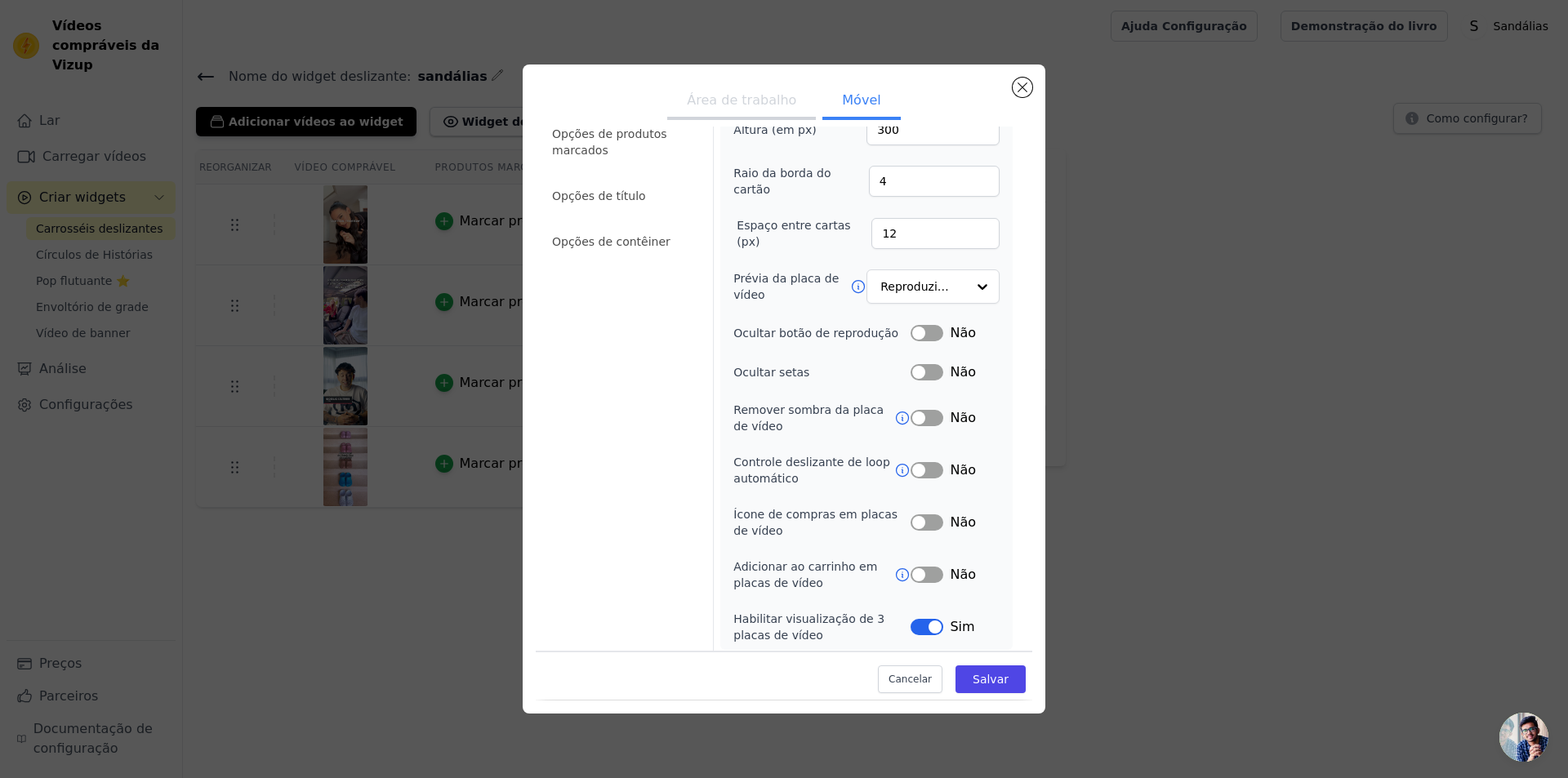
click at [735, 104] on font "Área de trabalho" at bounding box center [741, 100] width 110 height 16
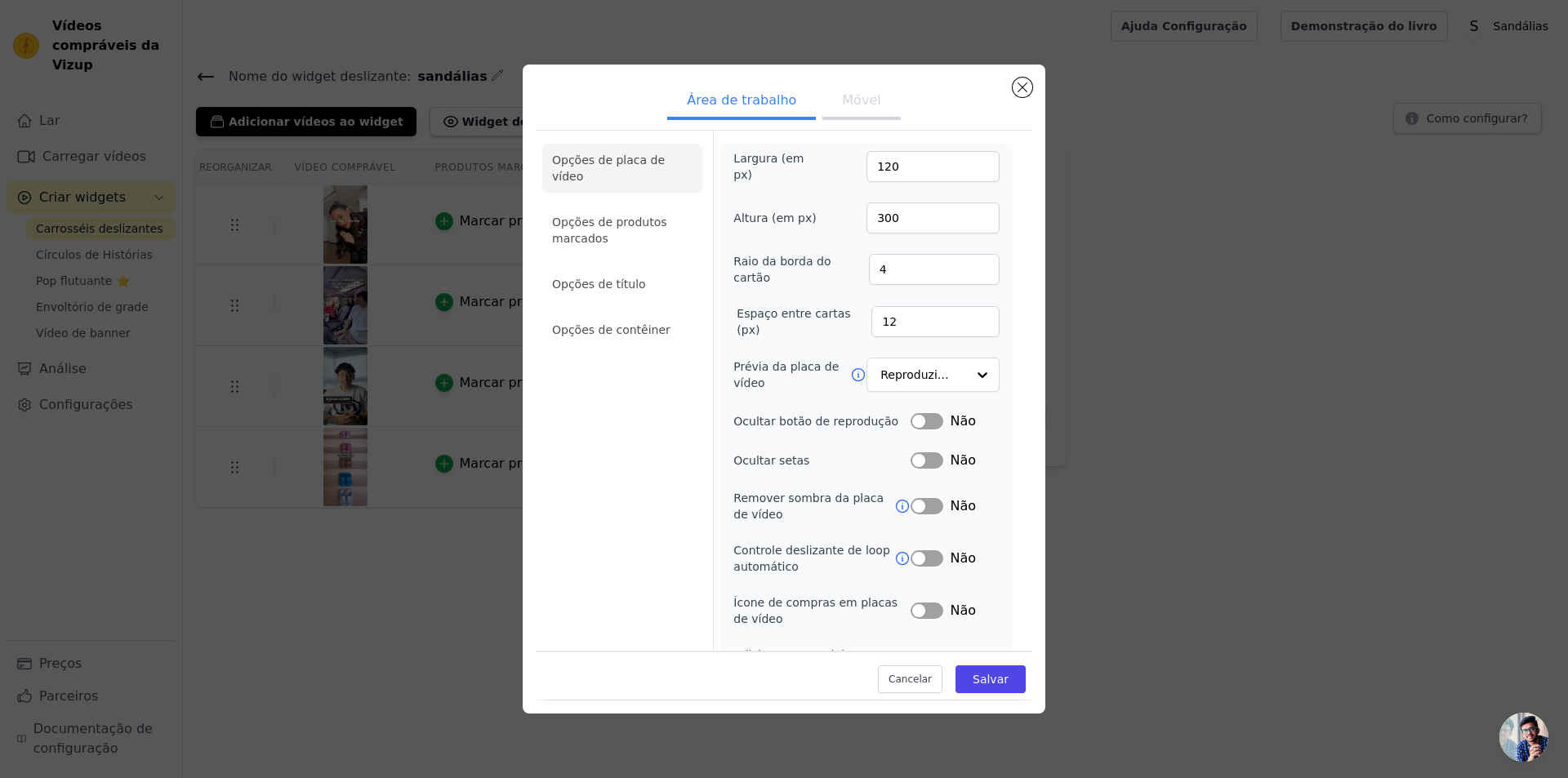
click at [911, 456] on button "Rótulo" at bounding box center [927, 460] width 33 height 16
click at [976, 675] on font "Salvar" at bounding box center [990, 679] width 36 height 13
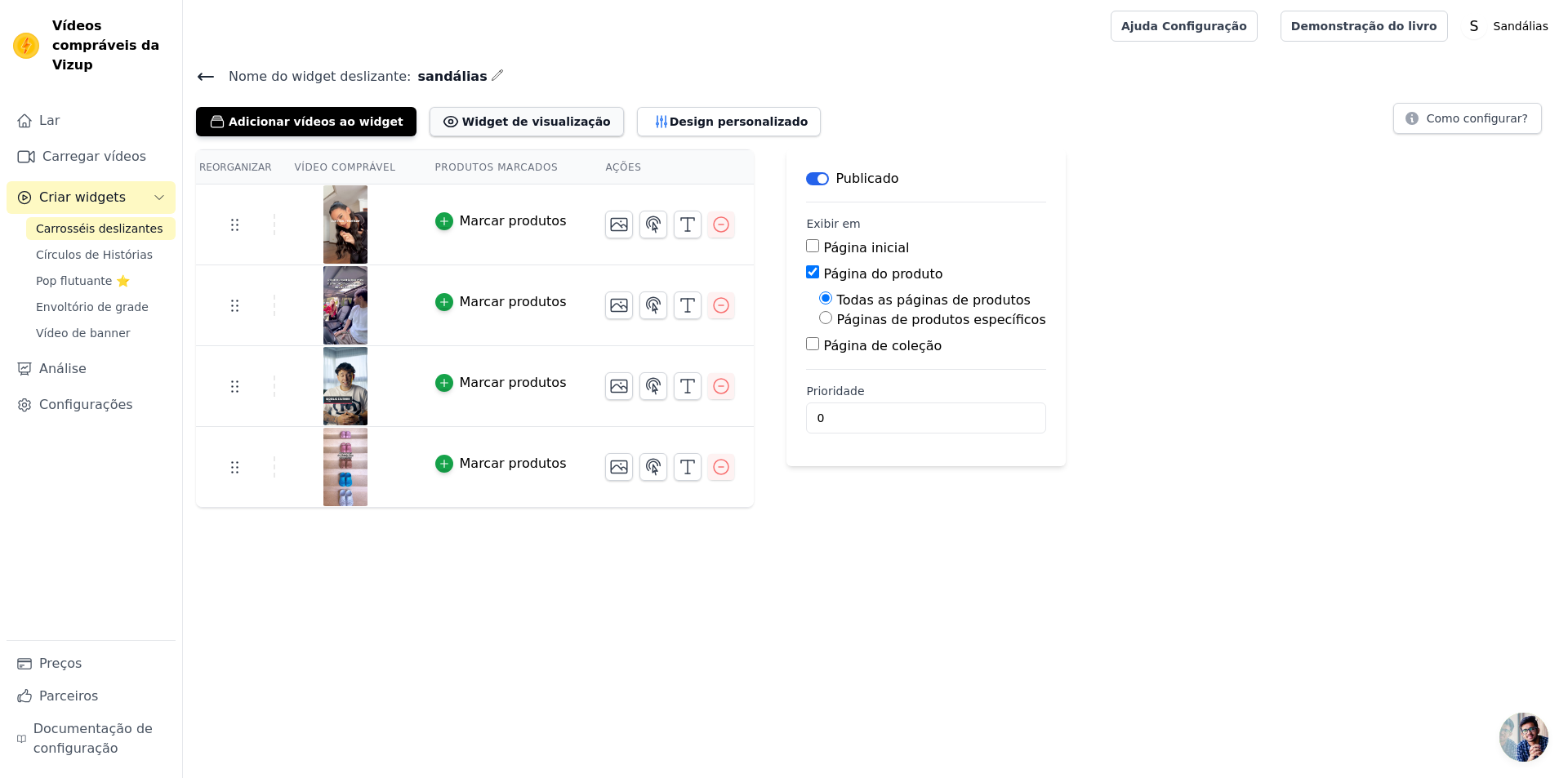
click at [462, 122] on font "Widget de visualização" at bounding box center [536, 121] width 148 height 13
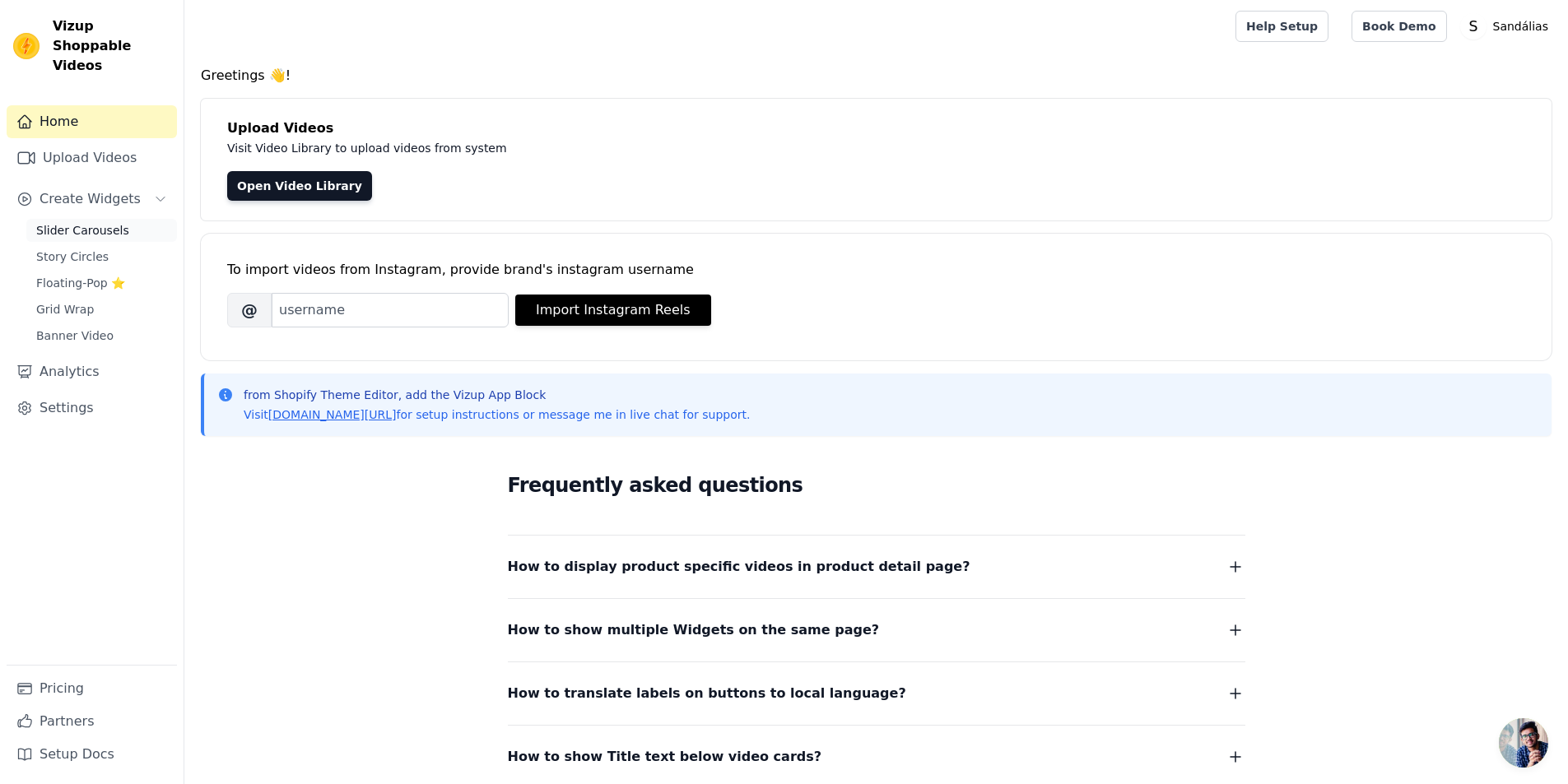
click at [53, 223] on span "Slider Carousels" at bounding box center [82, 230] width 93 height 17
click at [1505, 40] on p "Sandálias" at bounding box center [1521, 26] width 68 height 29
click at [1447, 68] on link "Settings" at bounding box center [1476, 68] width 158 height 29
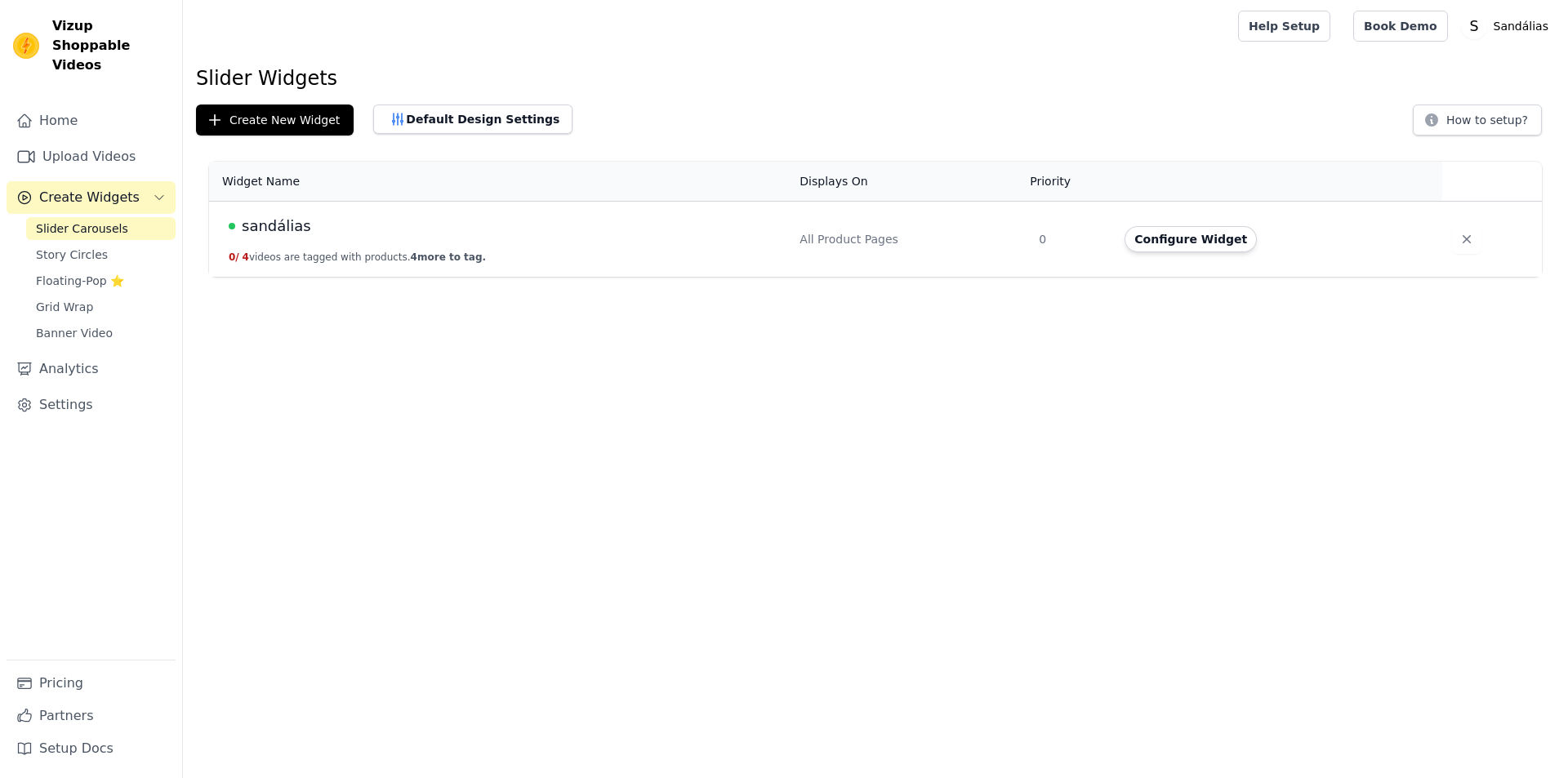
click at [567, 261] on td "sandálias 0 / 4 videos are tagged with products. 4 more to tag." at bounding box center [499, 239] width 580 height 76
click at [1184, 239] on button "Configure Widget" at bounding box center [1190, 238] width 133 height 26
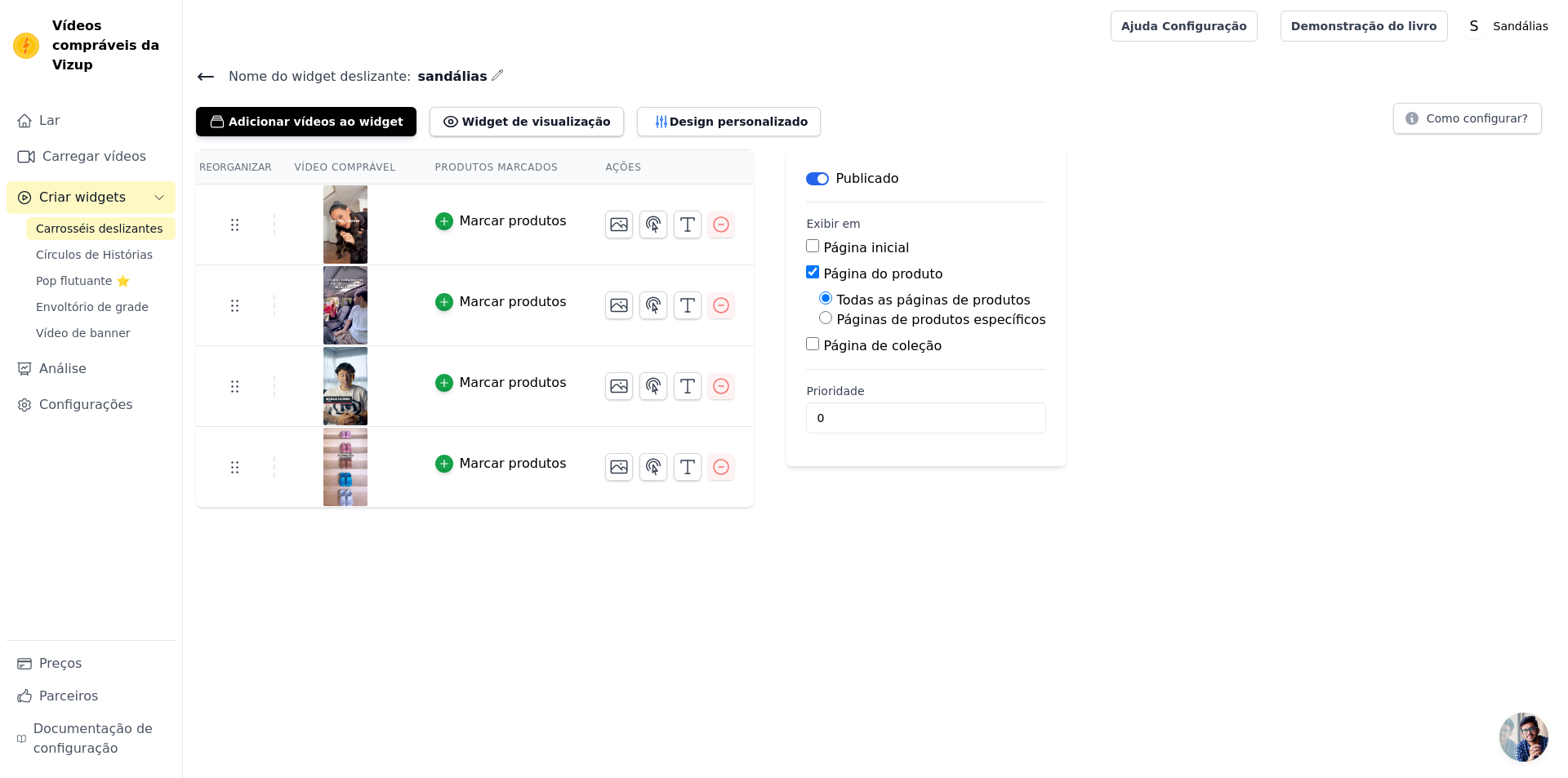
click at [860, 323] on font "Páginas de produtos específicos" at bounding box center [942, 320] width 209 height 16
click at [832, 323] on input "Páginas de produtos específicos" at bounding box center [825, 317] width 13 height 13
radio input "true"
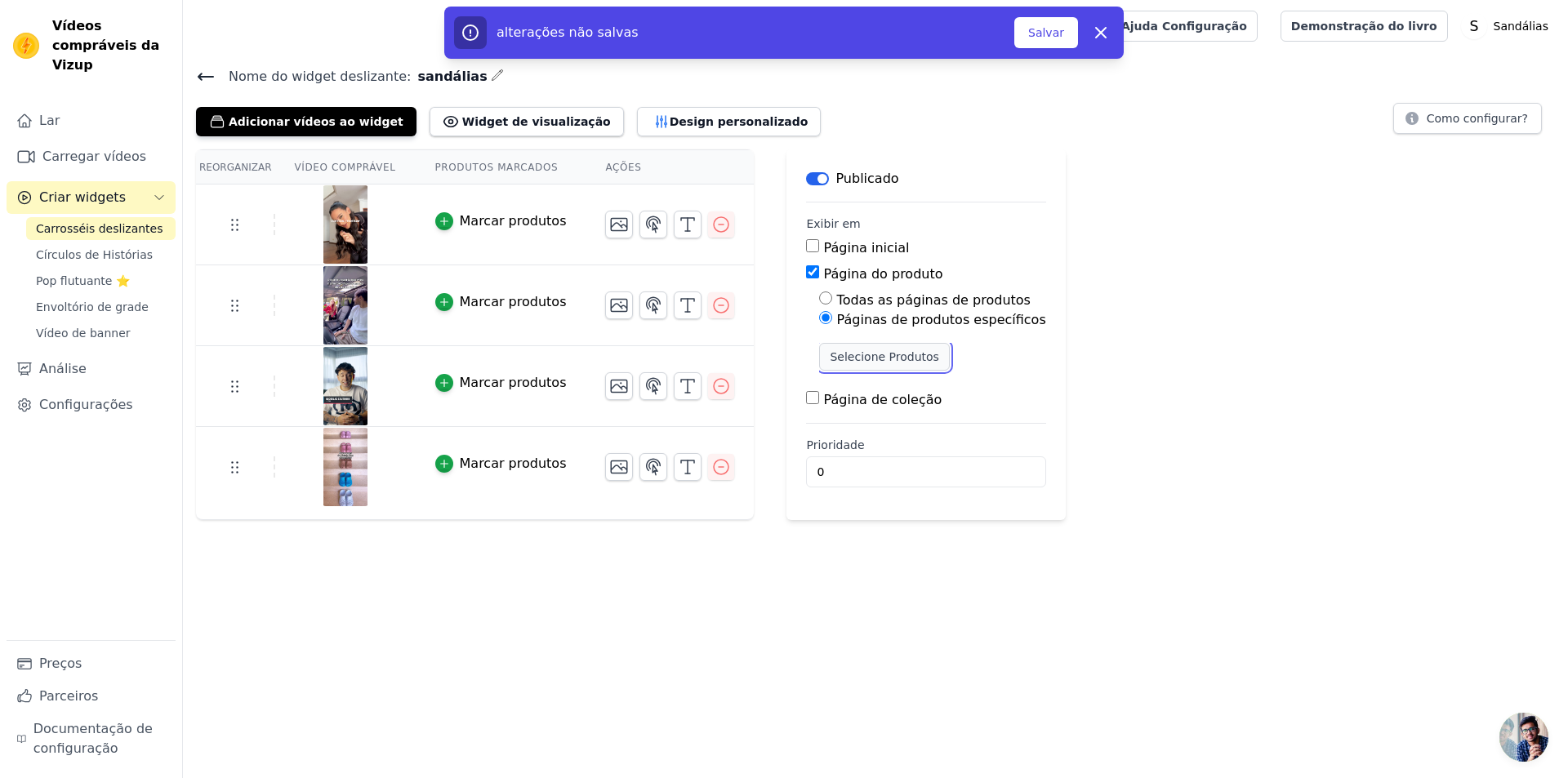
click at [861, 352] on font "Selecione Produtos" at bounding box center [884, 357] width 109 height 13
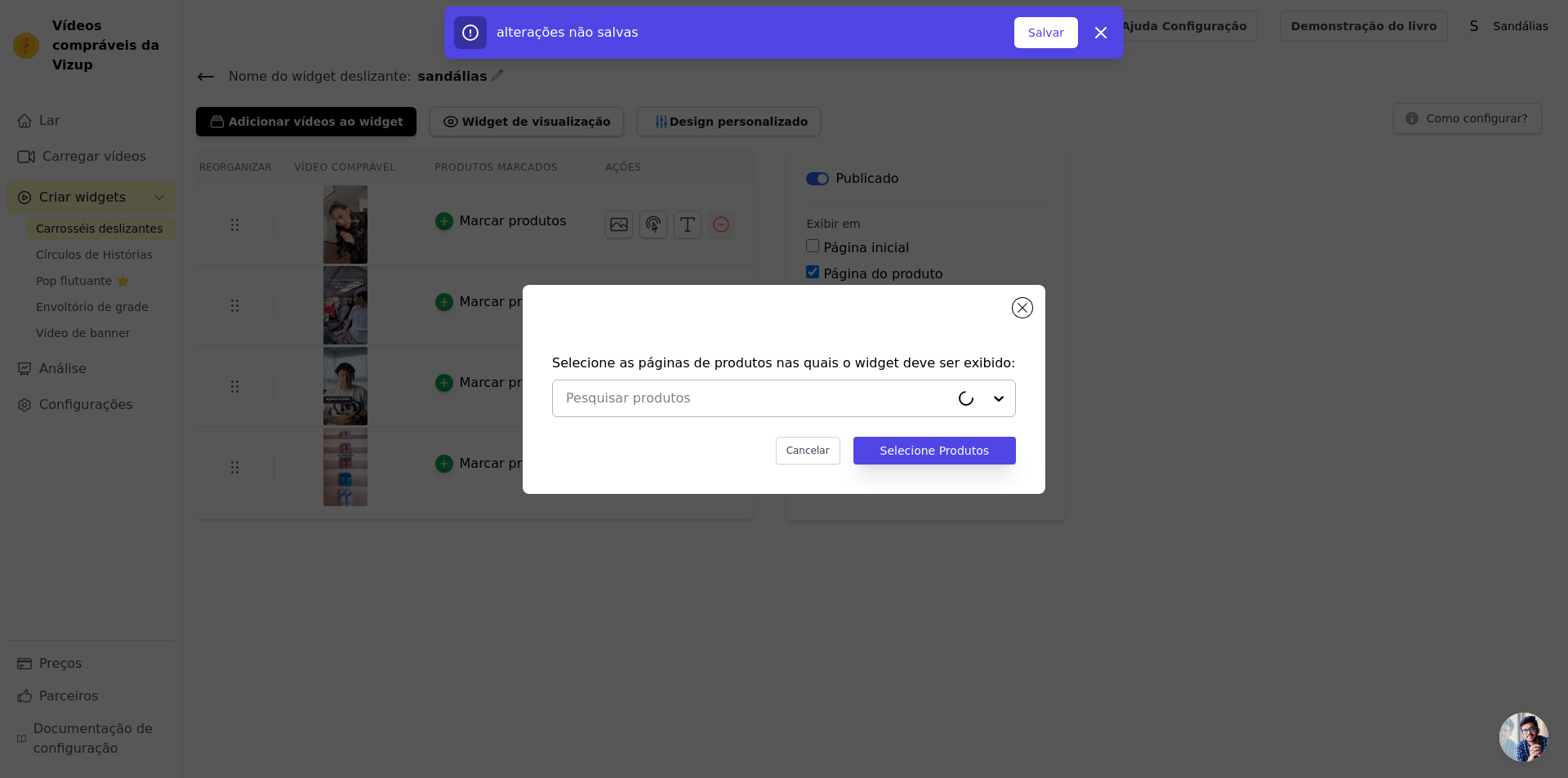
click at [679, 392] on input "text" at bounding box center [758, 398] width 384 height 19
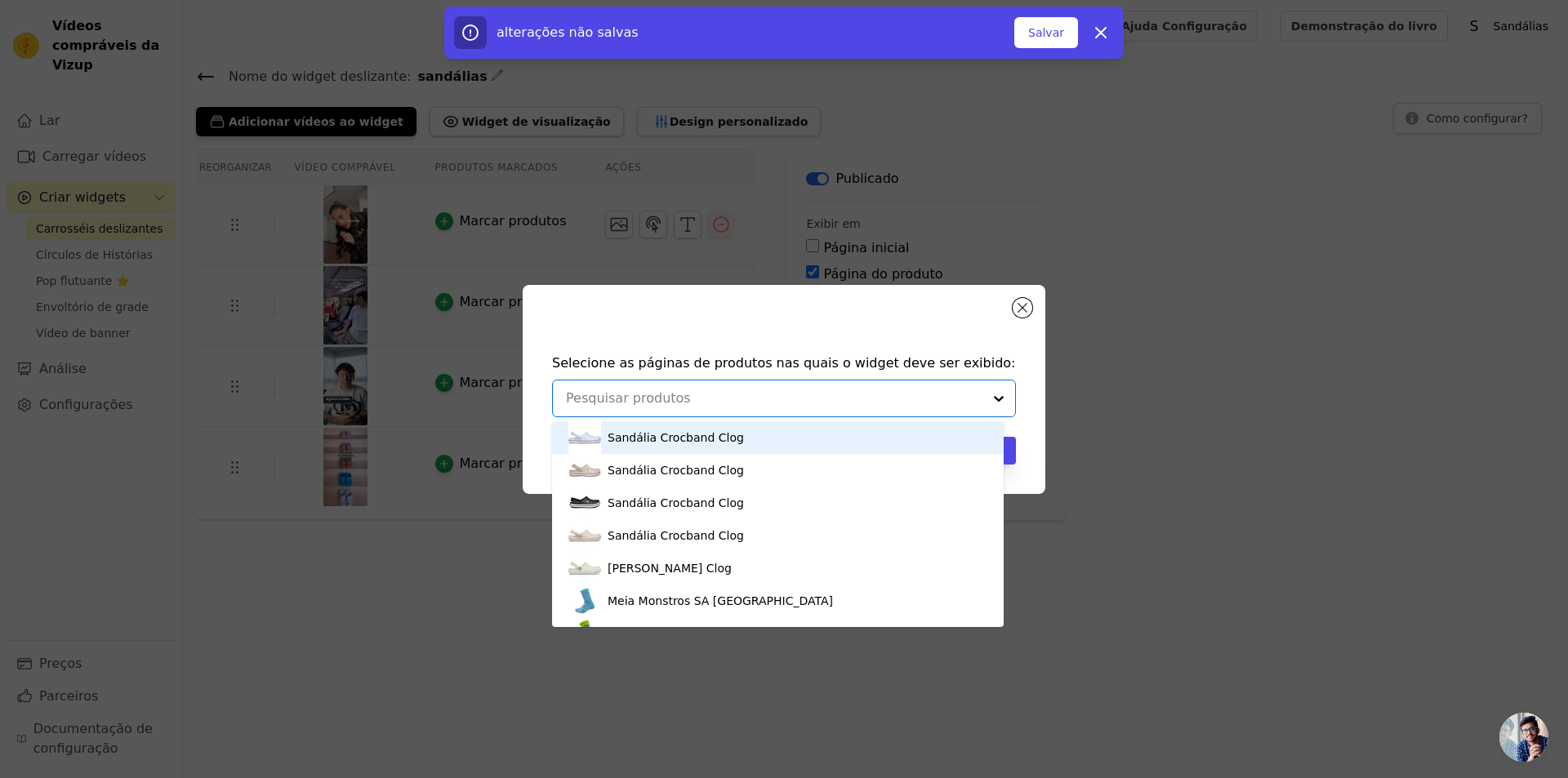
click at [679, 394] on input "text" at bounding box center [774, 398] width 417 height 19
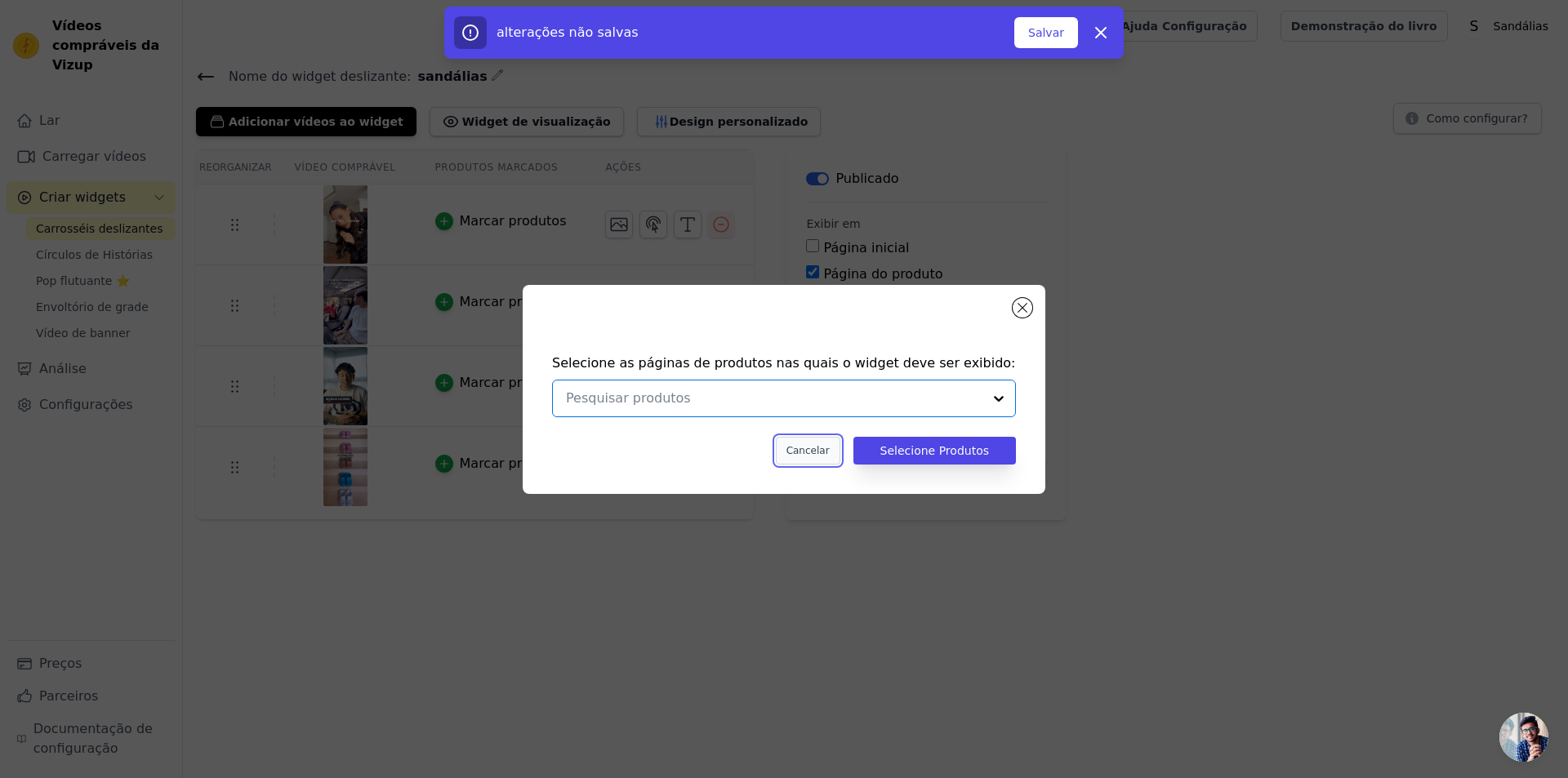
click at [810, 458] on button "Cancelar" at bounding box center [808, 451] width 65 height 28
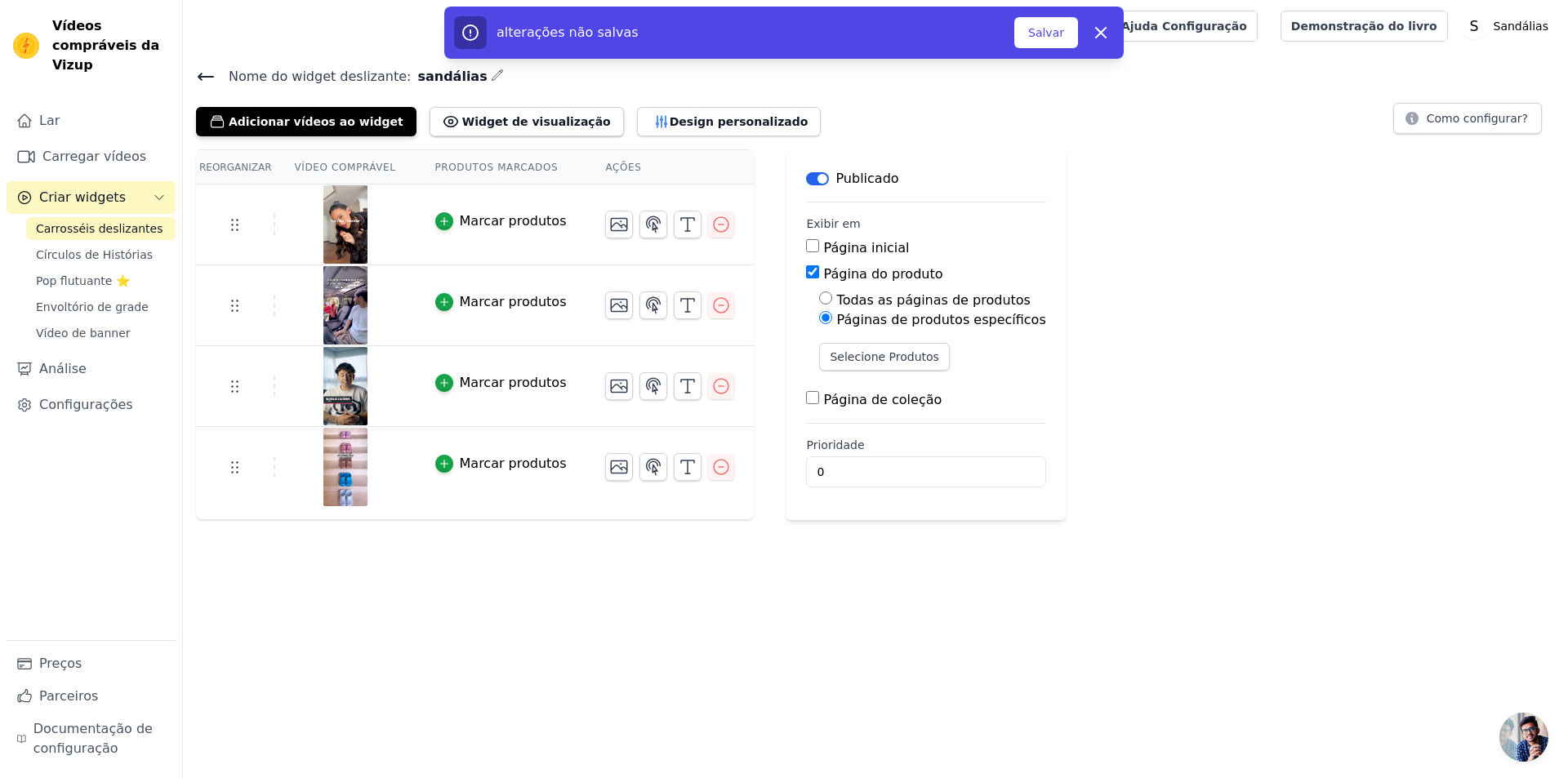
click at [837, 304] on font "Todas as páginas de produtos" at bounding box center [934, 300] width 194 height 16
click at [832, 304] on input "Todas as páginas de produtos" at bounding box center [825, 297] width 13 height 13
radio input "true"
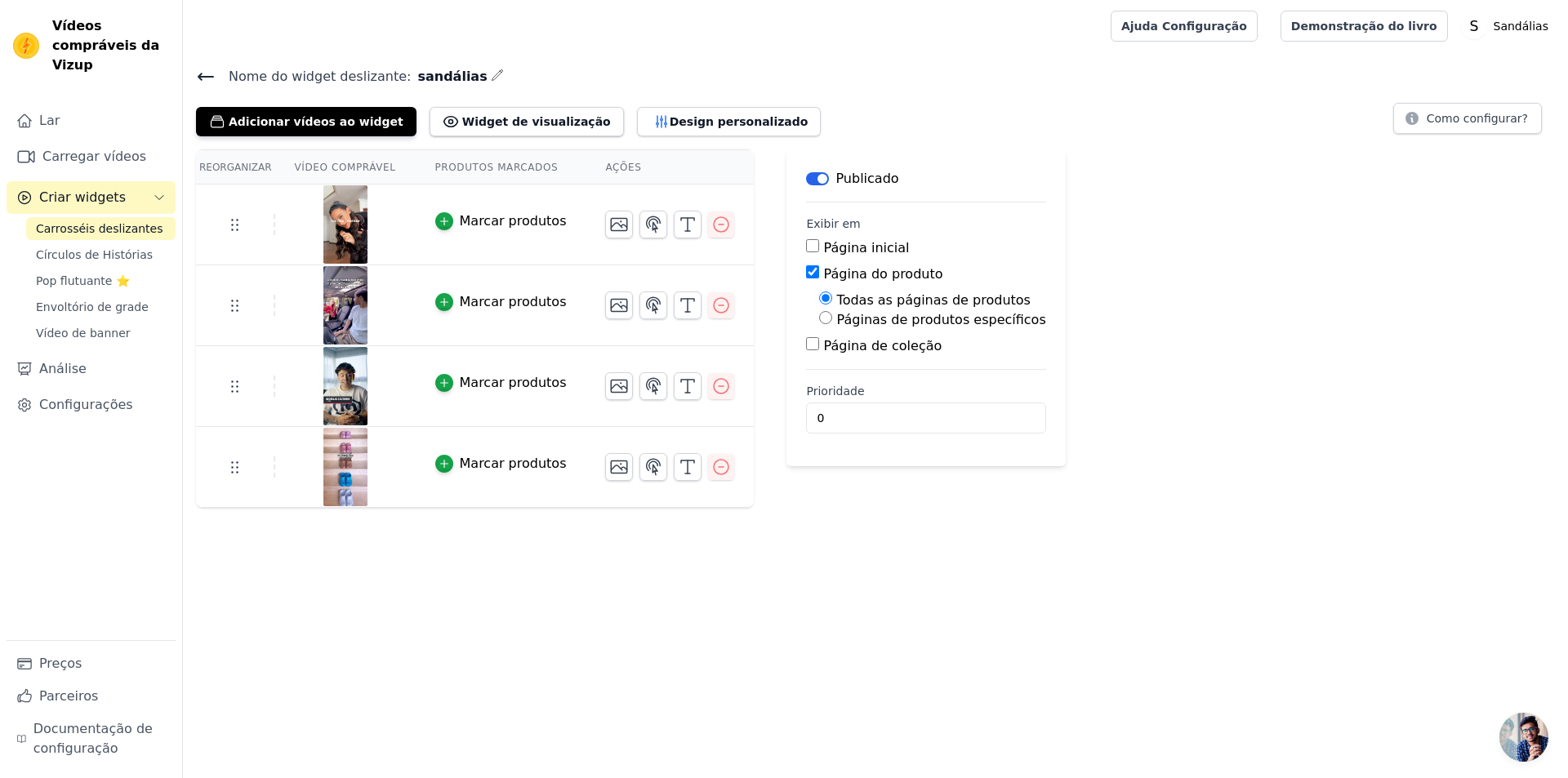
click at [1139, 299] on div "Reorganizar Vídeo comprável Produtos marcados Ações Marcar produtos Marcar prod…" at bounding box center [875, 328] width 1385 height 358
click at [335, 237] on img at bounding box center [345, 224] width 46 height 78
click at [355, 169] on font "Vídeo comprável" at bounding box center [345, 168] width 101 height 12
click at [543, 122] on font "Widget de visualização" at bounding box center [536, 121] width 148 height 13
click at [534, 127] on font "Widget de visualização" at bounding box center [536, 121] width 148 height 13
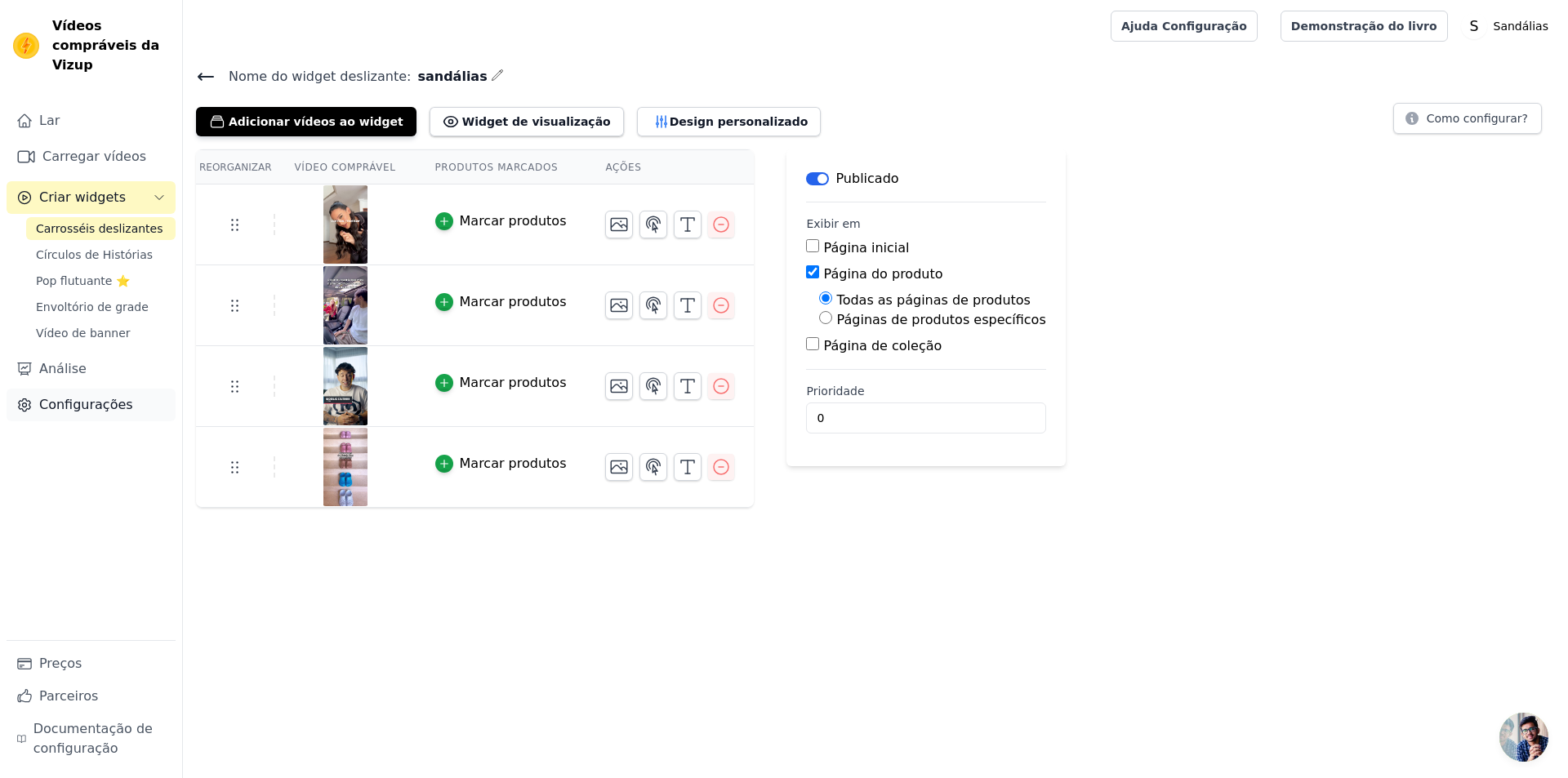
click at [74, 397] on font "Configurações" at bounding box center [85, 405] width 94 height 16
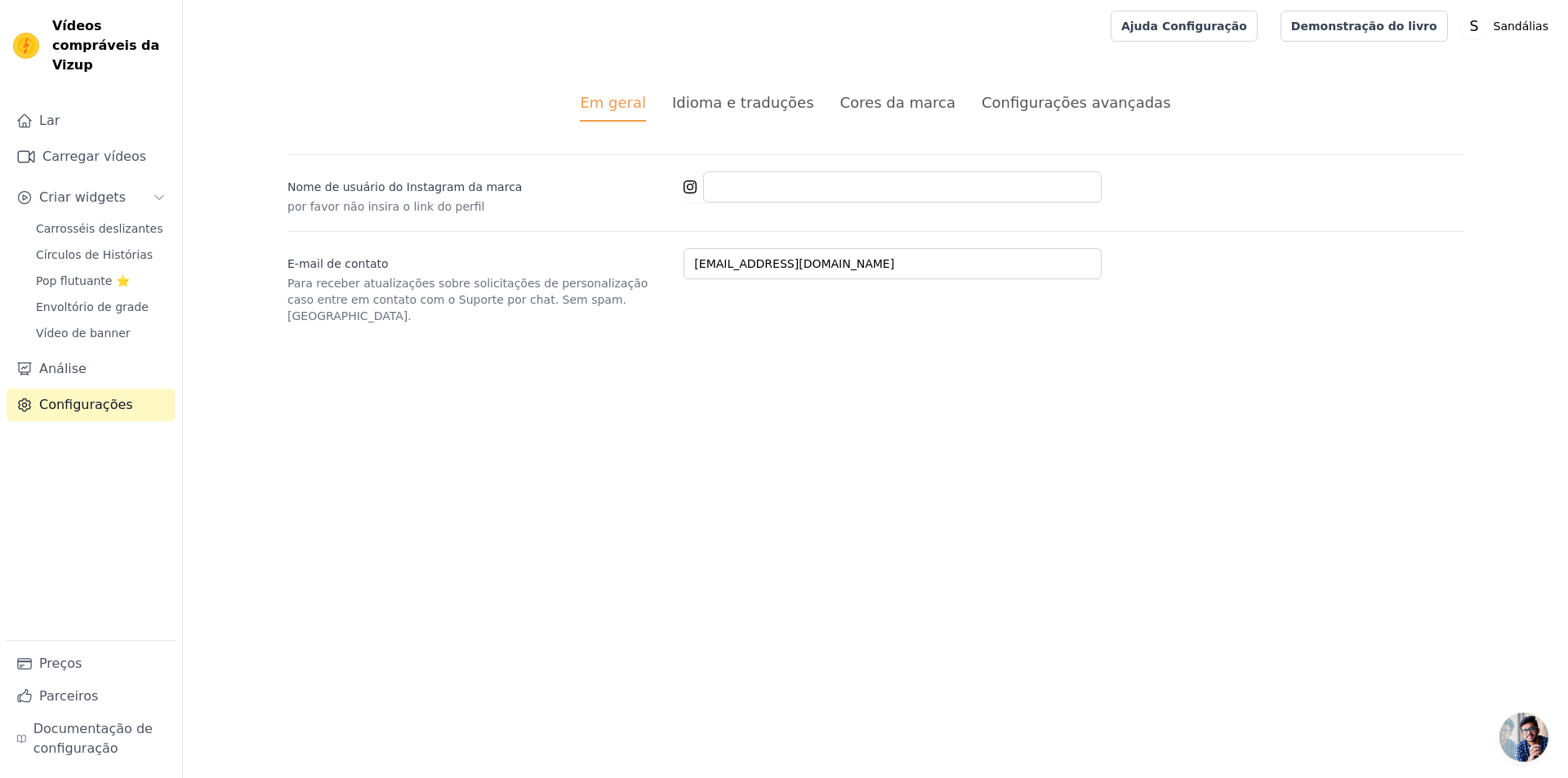
click at [1049, 110] on font "Configurações avançadas" at bounding box center [1077, 103] width 190 height 17
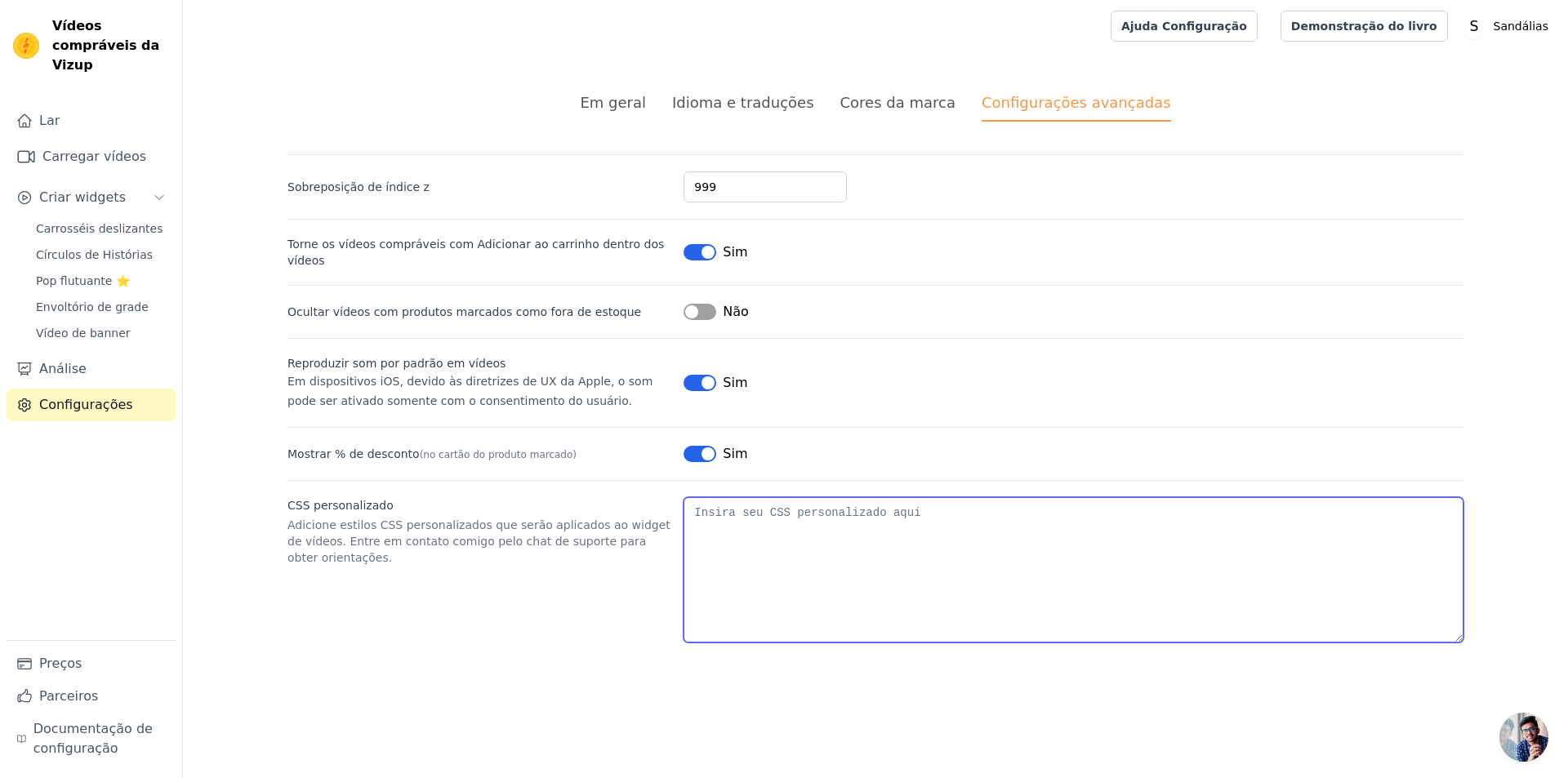
click at [802, 515] on textarea "CSS personalizado" at bounding box center [1073, 570] width 780 height 145
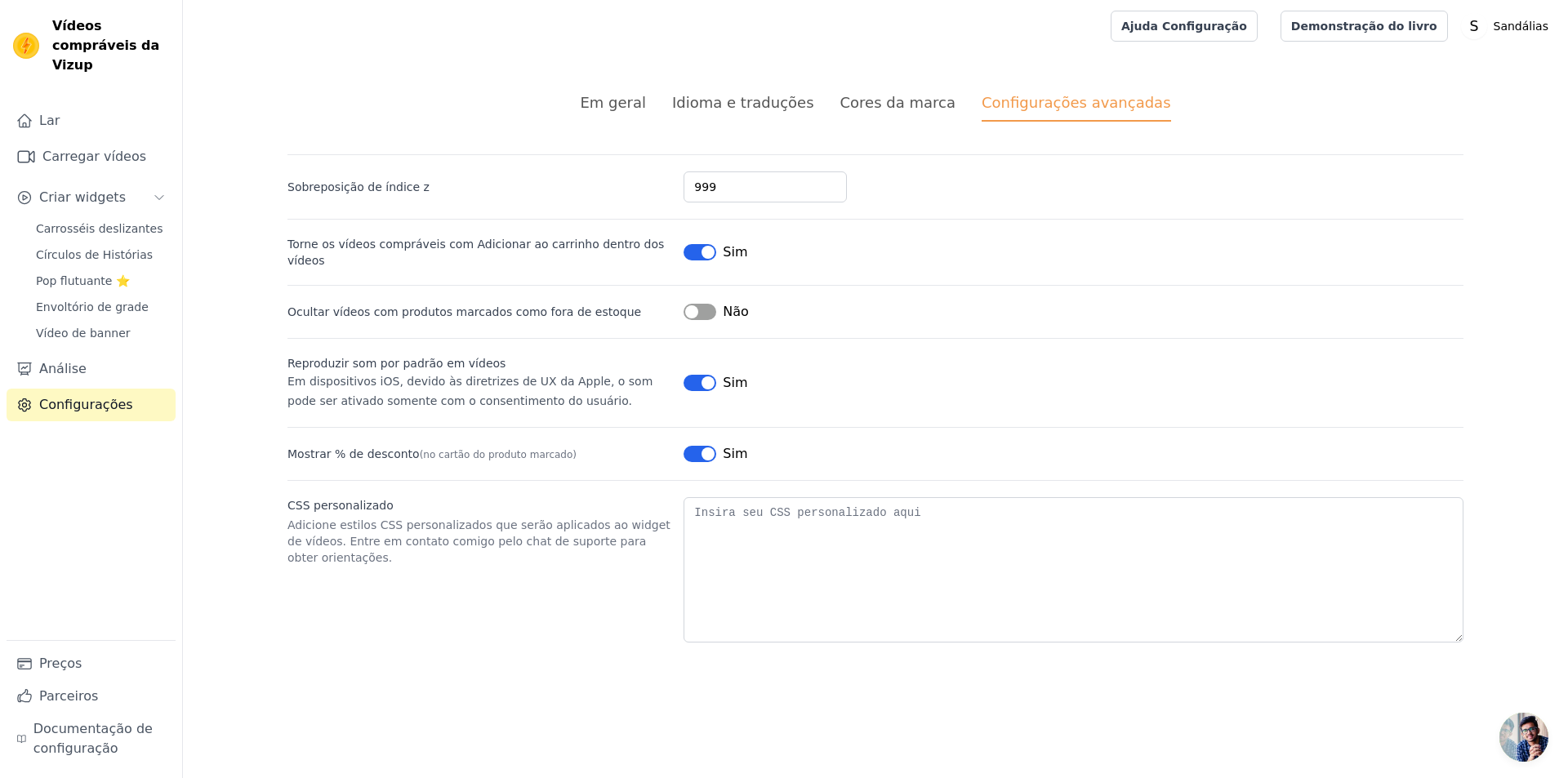
click at [660, 123] on div "Em geral Idioma e traduções Cores da marca Configurações avançadas alterações n…" at bounding box center [875, 367] width 1254 height 630
click at [624, 104] on font "Em geral" at bounding box center [612, 103] width 66 height 17
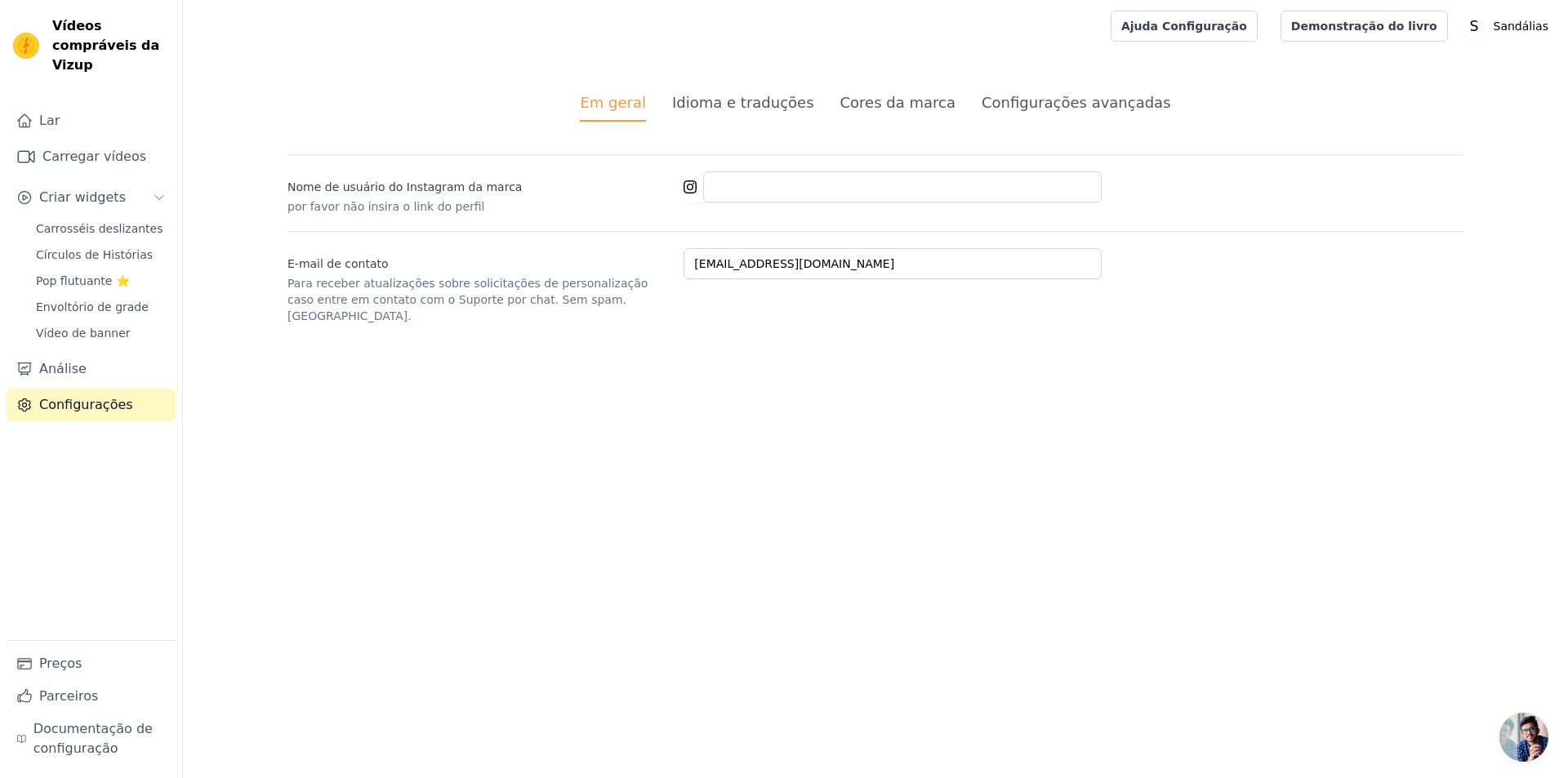
click at [743, 101] on font "Idioma e traduções" at bounding box center [743, 103] width 142 height 17
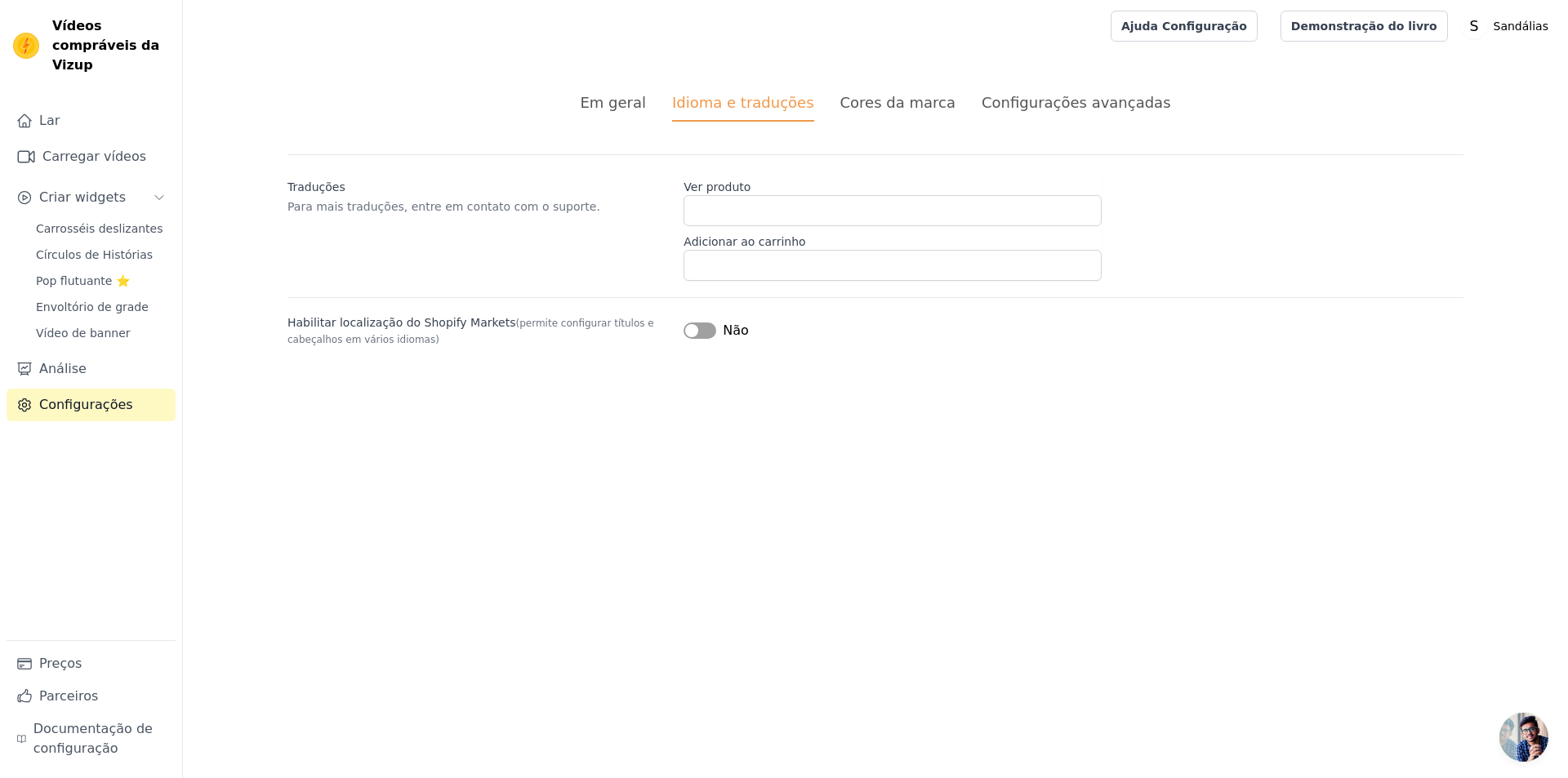
click at [911, 94] on font "Cores da marca" at bounding box center [897, 103] width 115 height 17
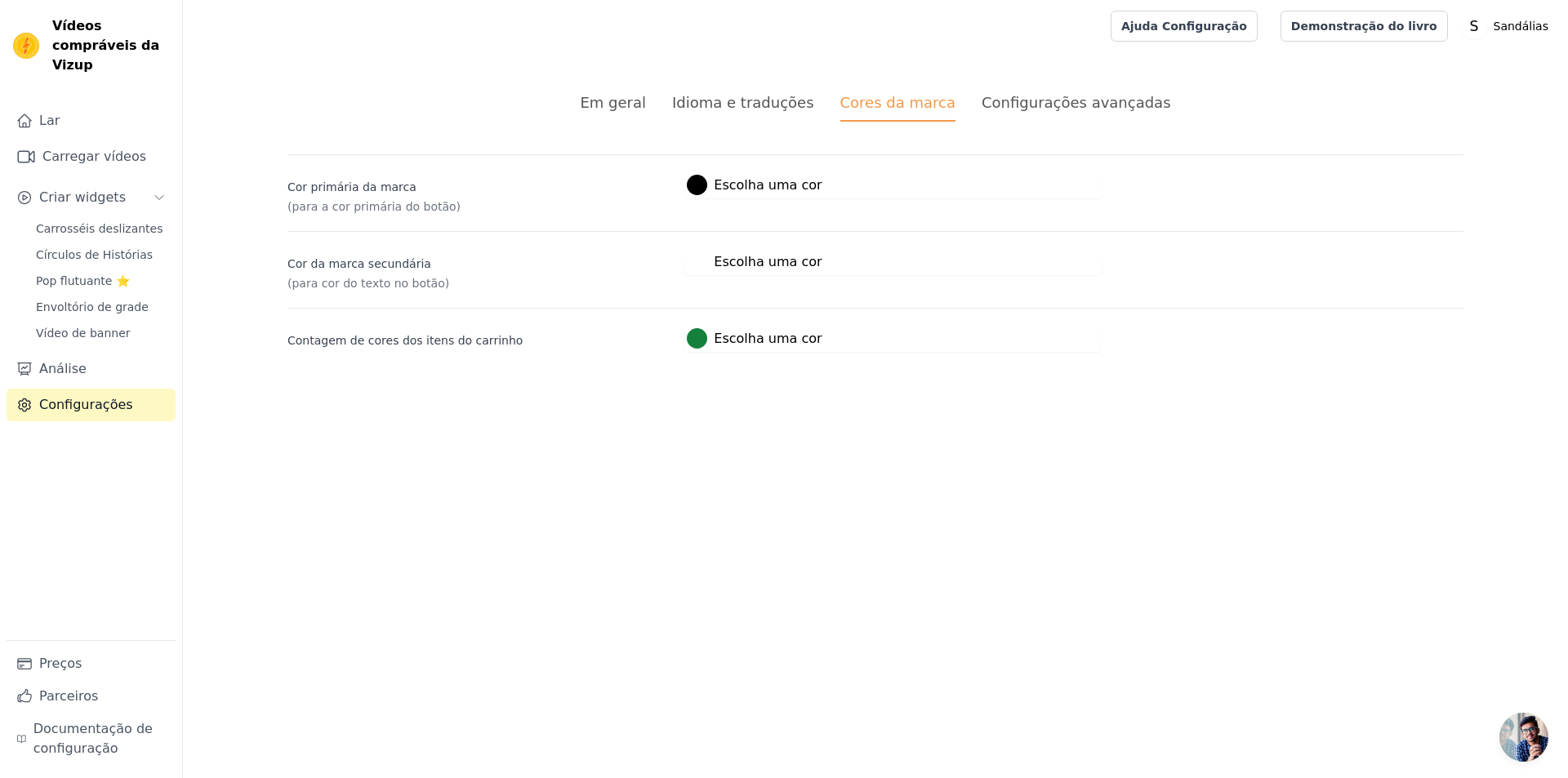
click at [756, 104] on font "Idioma e traduções" at bounding box center [743, 103] width 142 height 17
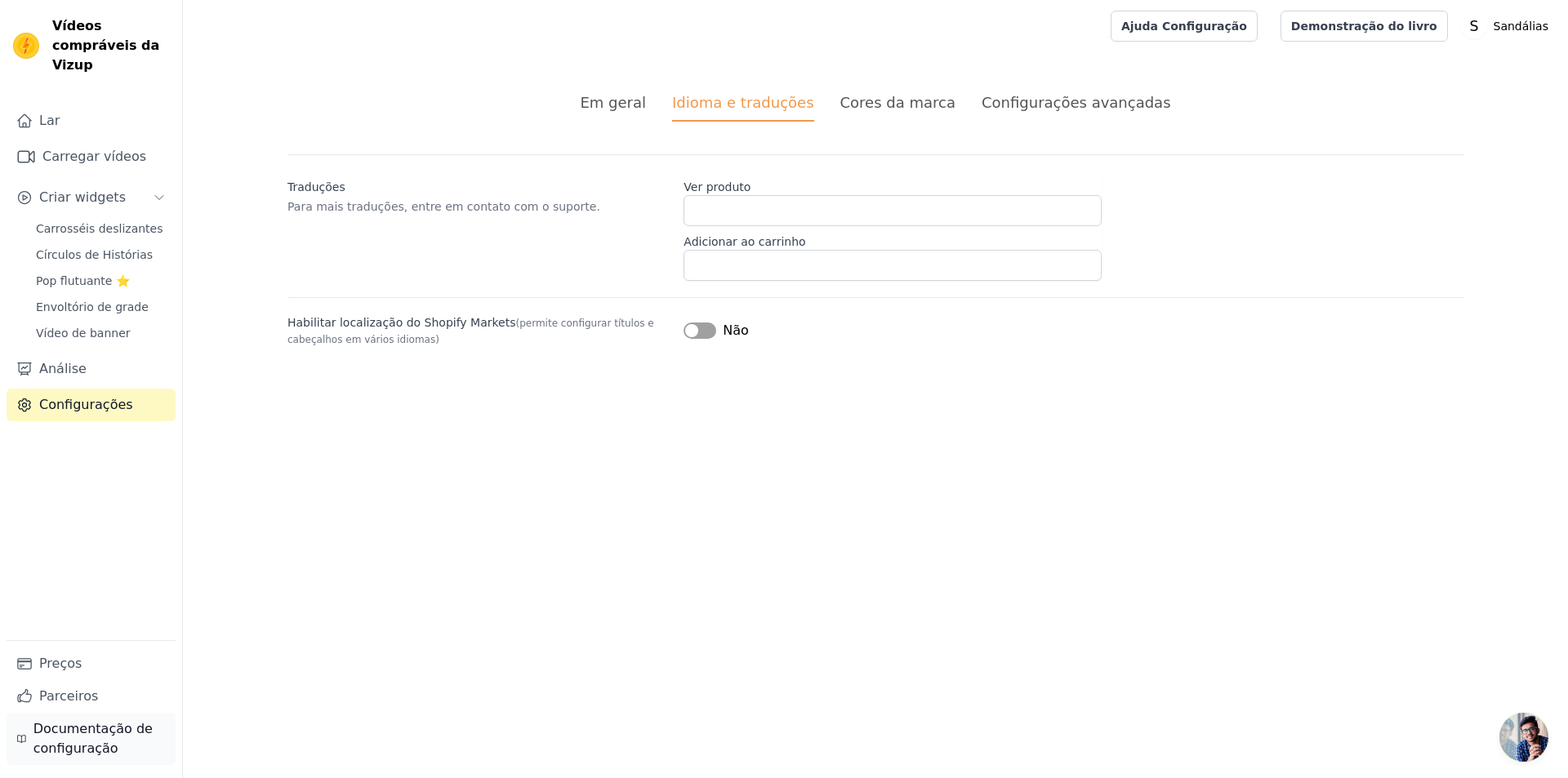
click at [127, 731] on font "Documentação de configuração" at bounding box center [93, 738] width 119 height 35
click at [78, 221] on span "Carrosséis deslizantes" at bounding box center [99, 229] width 127 height 16
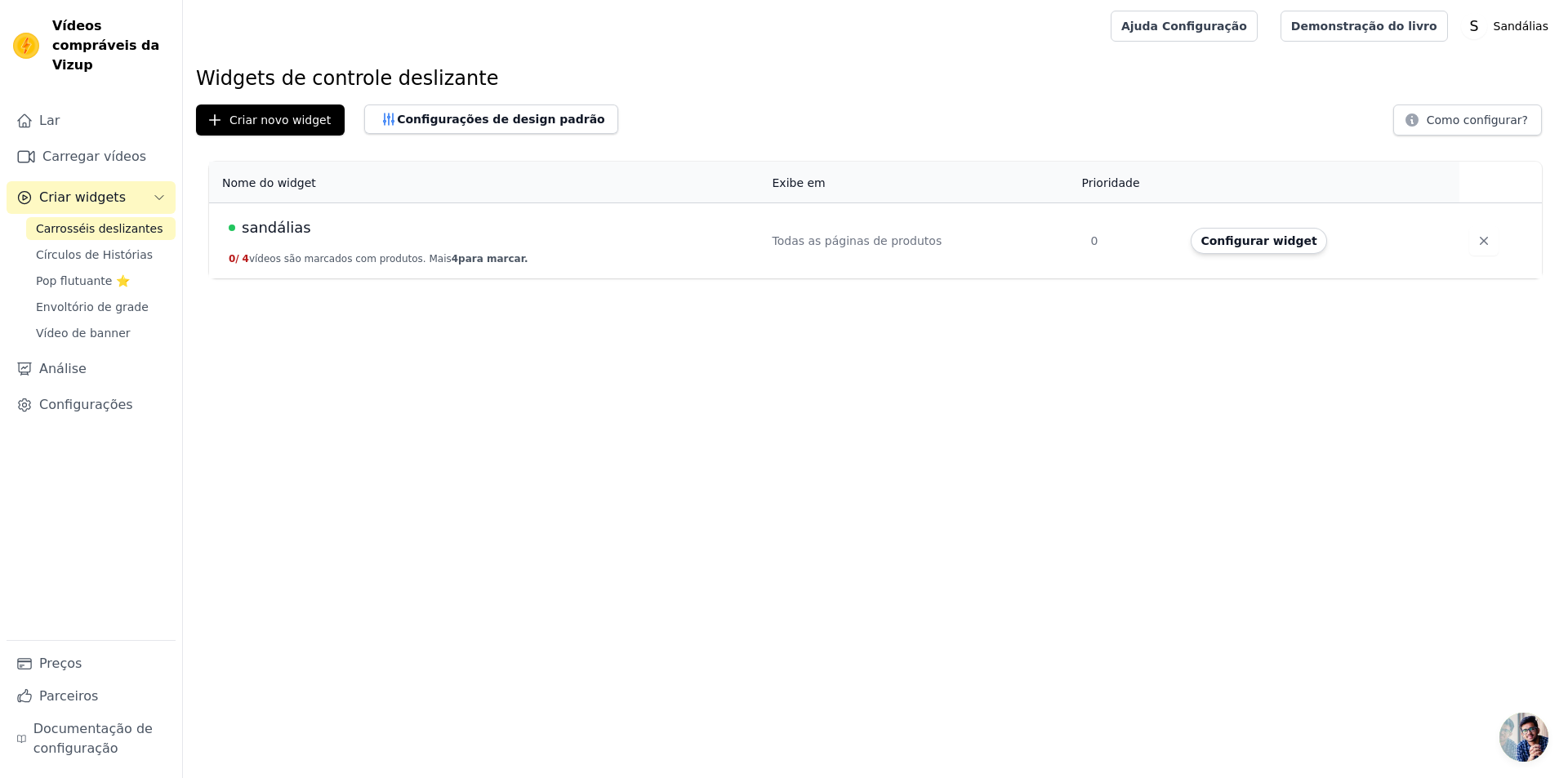
click at [458, 253] on font "para marcar." at bounding box center [493, 259] width 70 height 12
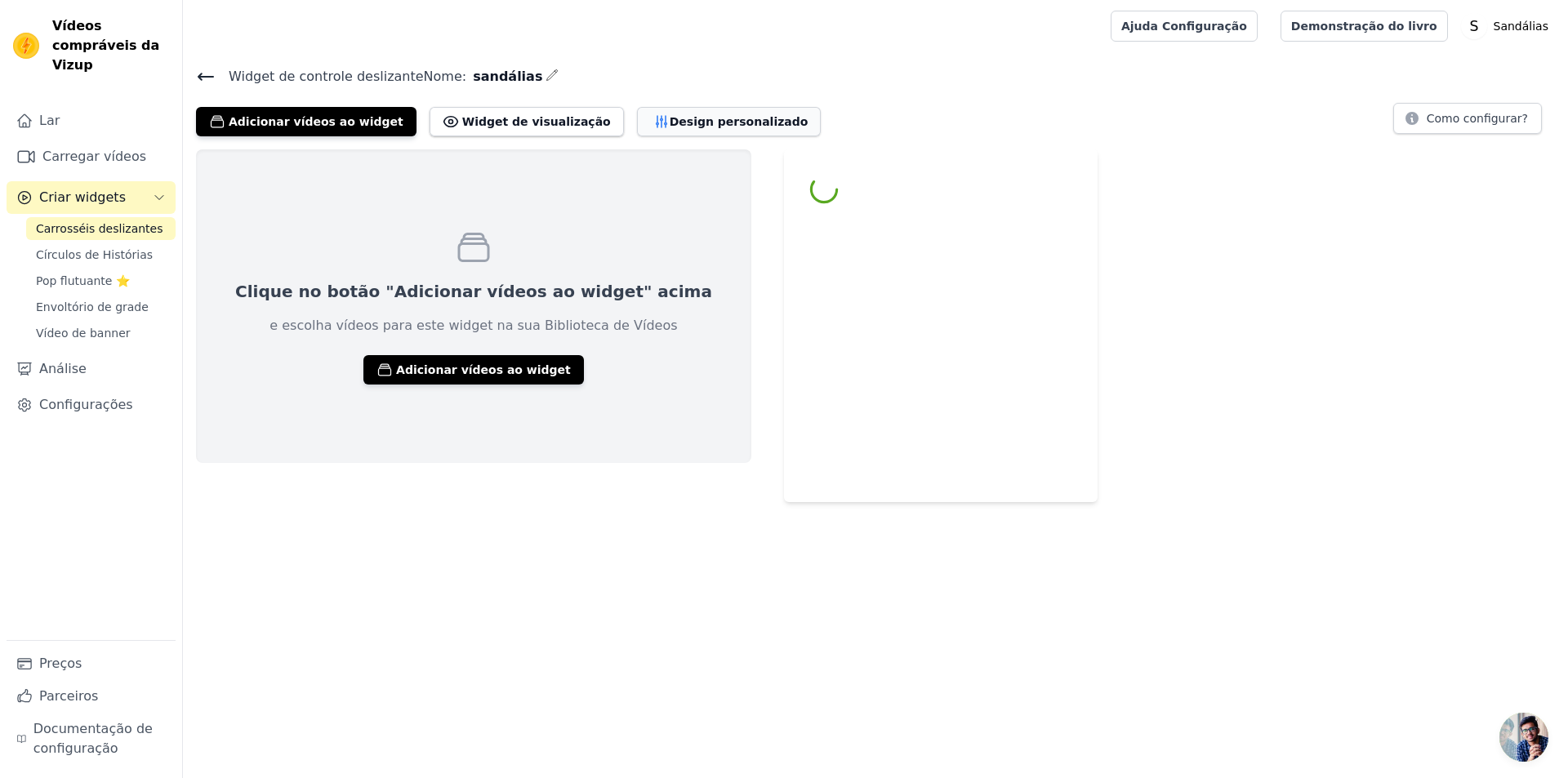
click at [670, 120] on font "Design personalizado" at bounding box center [738, 121] width 139 height 13
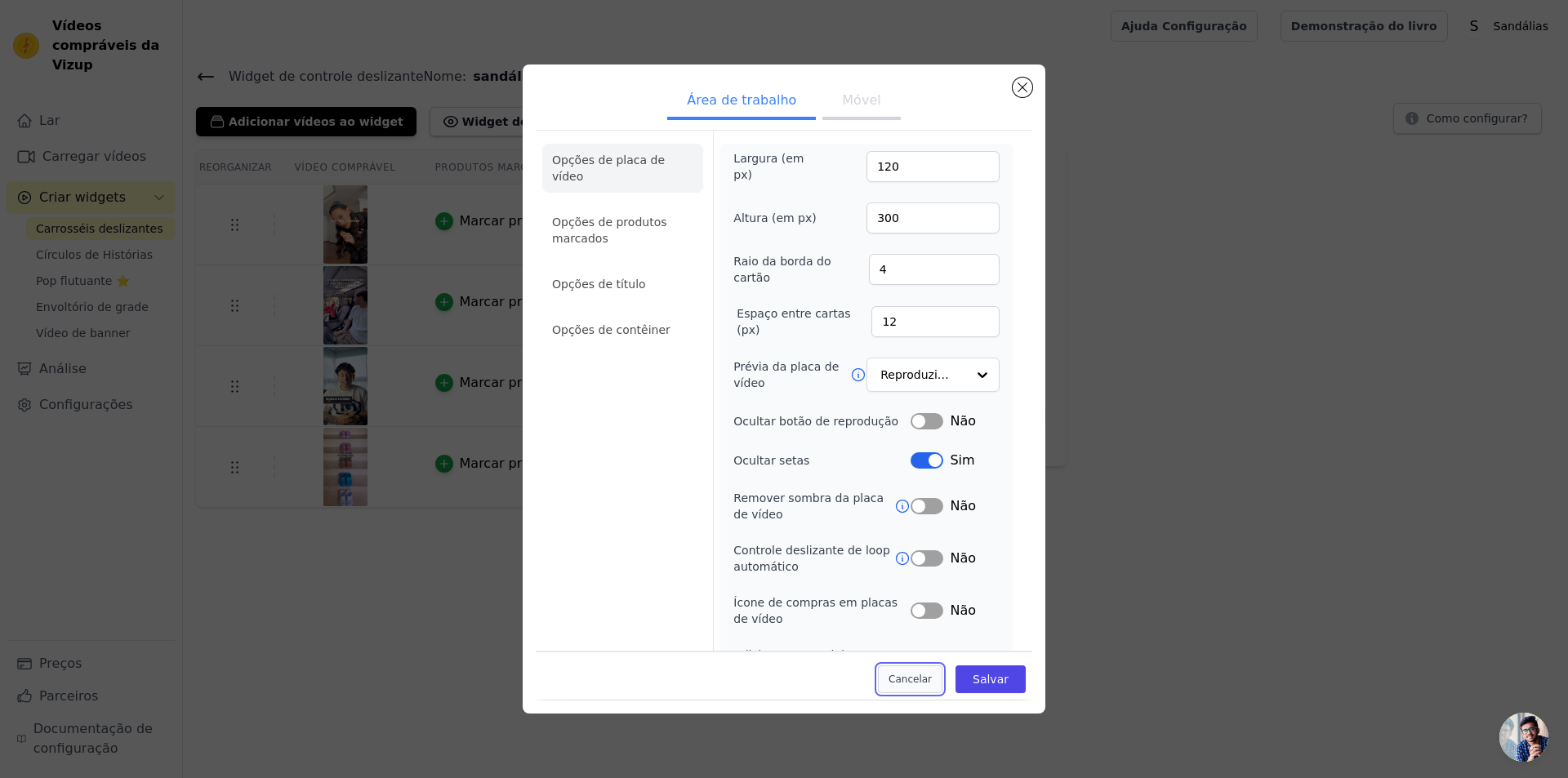
click at [912, 682] on font "Cancelar" at bounding box center [910, 680] width 44 height 12
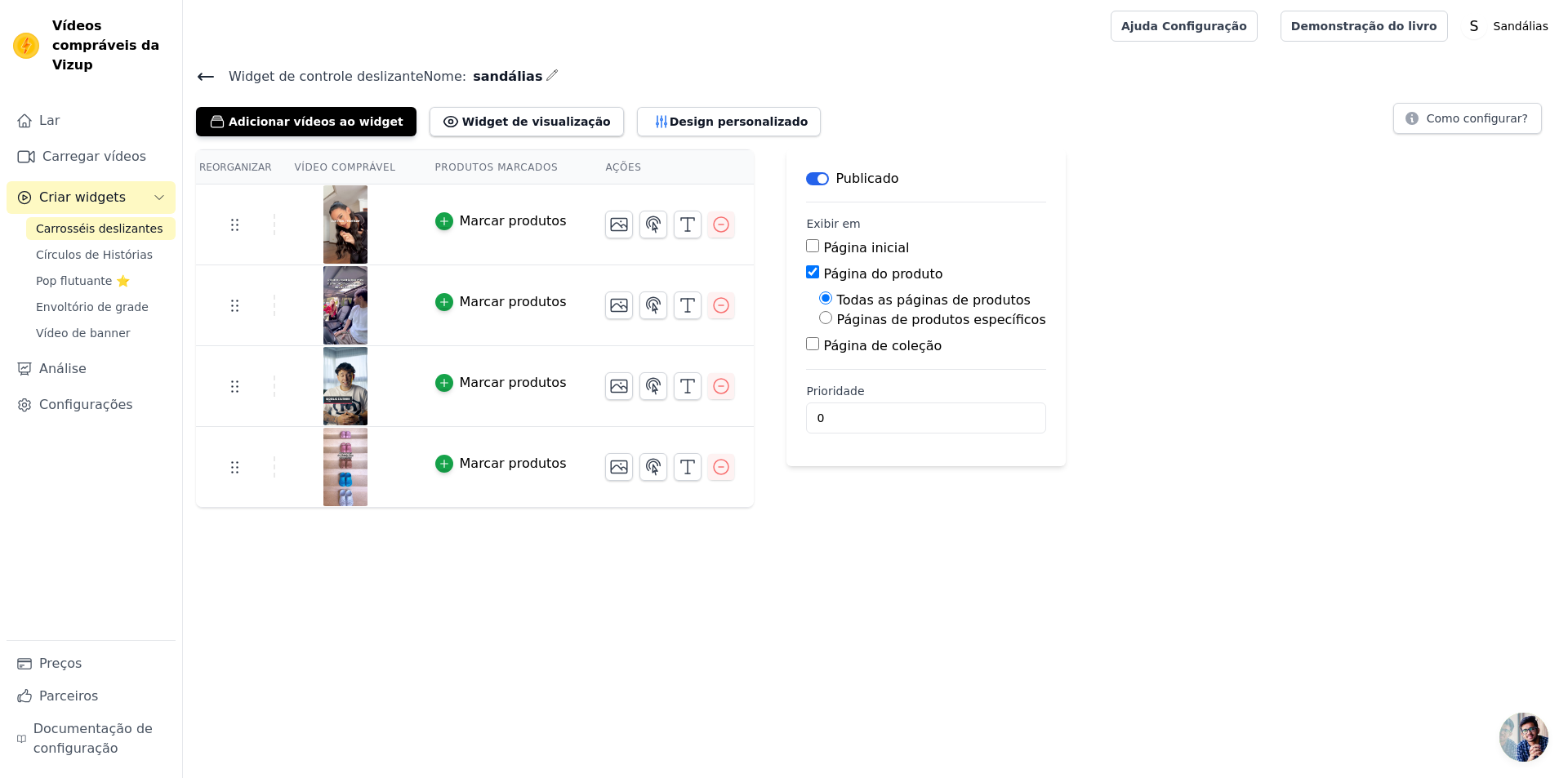
click at [806, 251] on div "Página inicial" at bounding box center [925, 248] width 239 height 19
click at [806, 242] on input "Página inicial" at bounding box center [812, 245] width 13 height 13
checkbox input "true"
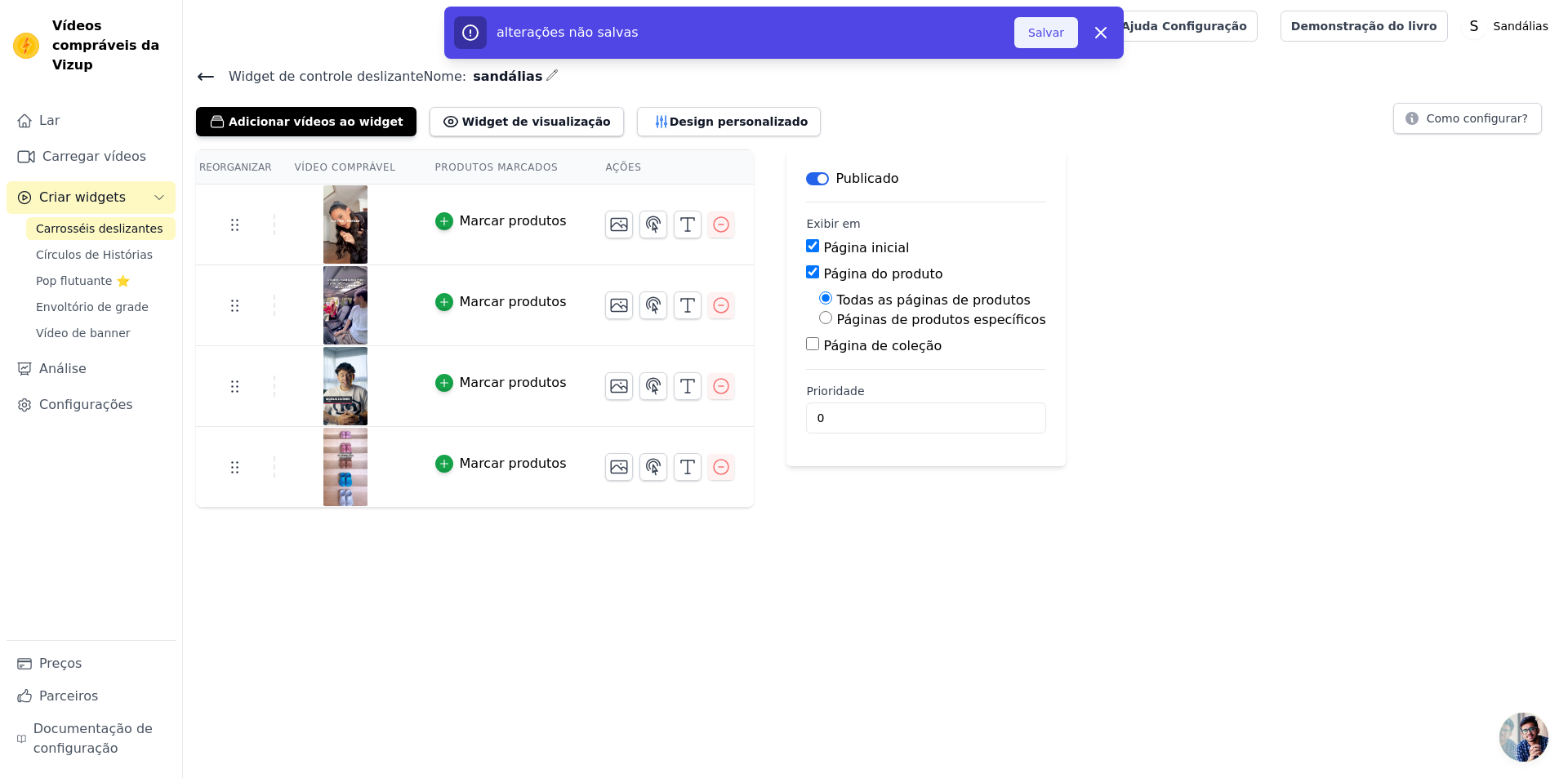
click at [1040, 40] on font "Salvar" at bounding box center [1046, 32] width 36 height 16
